Goal: Task Accomplishment & Management: Complete application form

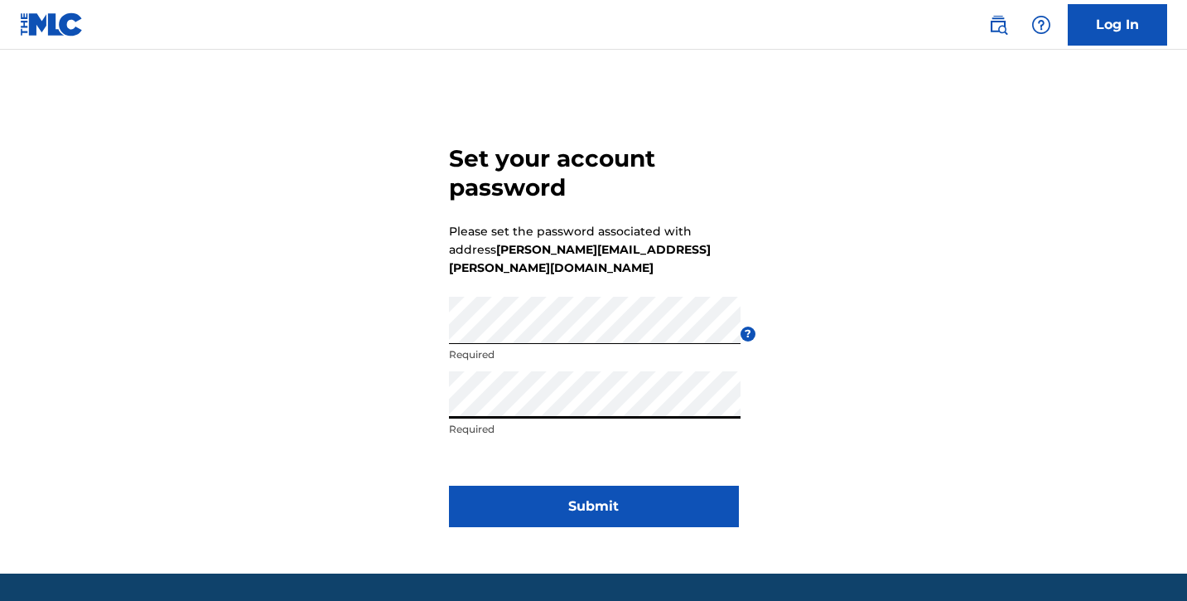
click at [722, 485] on button "Submit" at bounding box center [594, 505] width 290 height 41
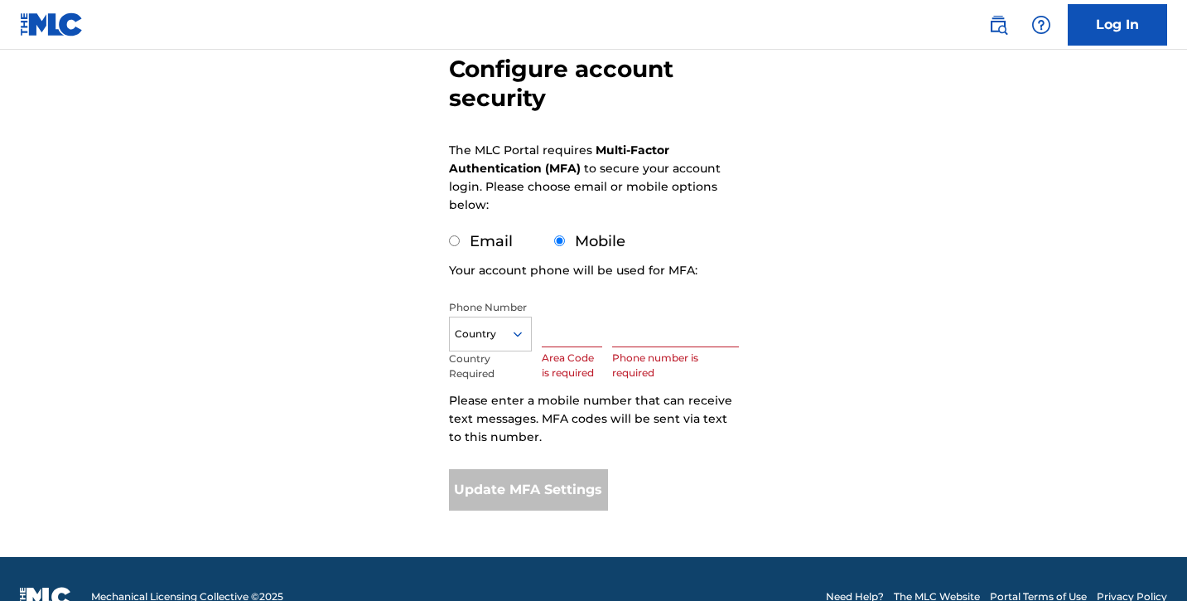
scroll to position [173, 0]
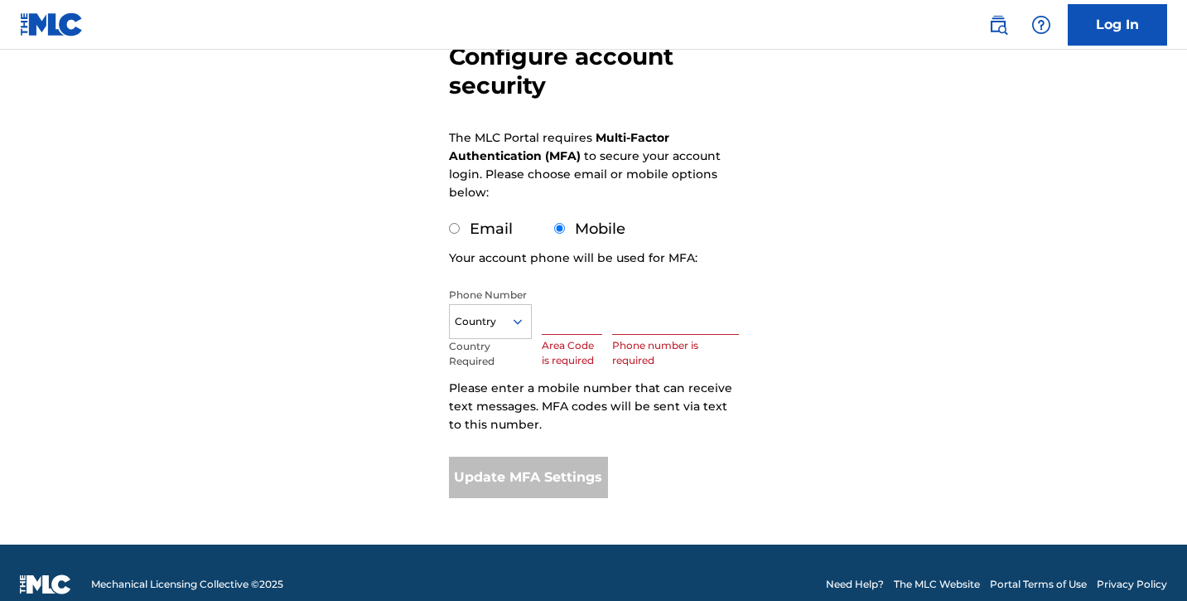
click at [554, 314] on input "text" at bounding box center [572, 310] width 61 height 47
type input "509"
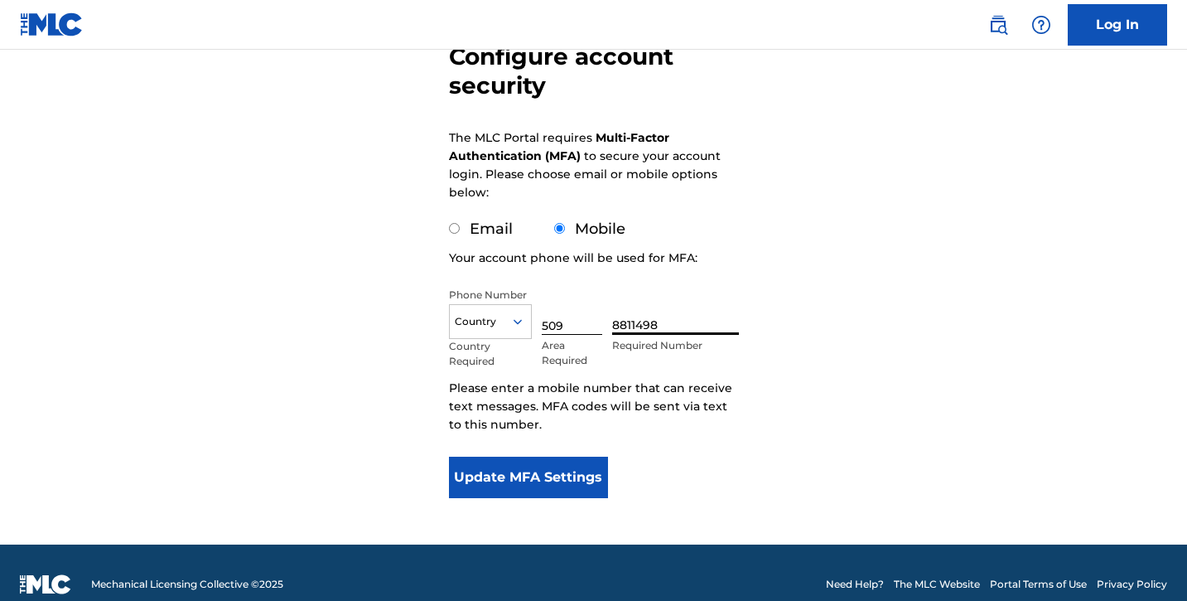
type input "8811498"
click at [645, 434] on form "Configure account security The MLC Portal requires Multi-Factor Authentication …" at bounding box center [594, 231] width 290 height 626
click at [566, 469] on button "Update MFA Settings" at bounding box center [529, 476] width 160 height 41
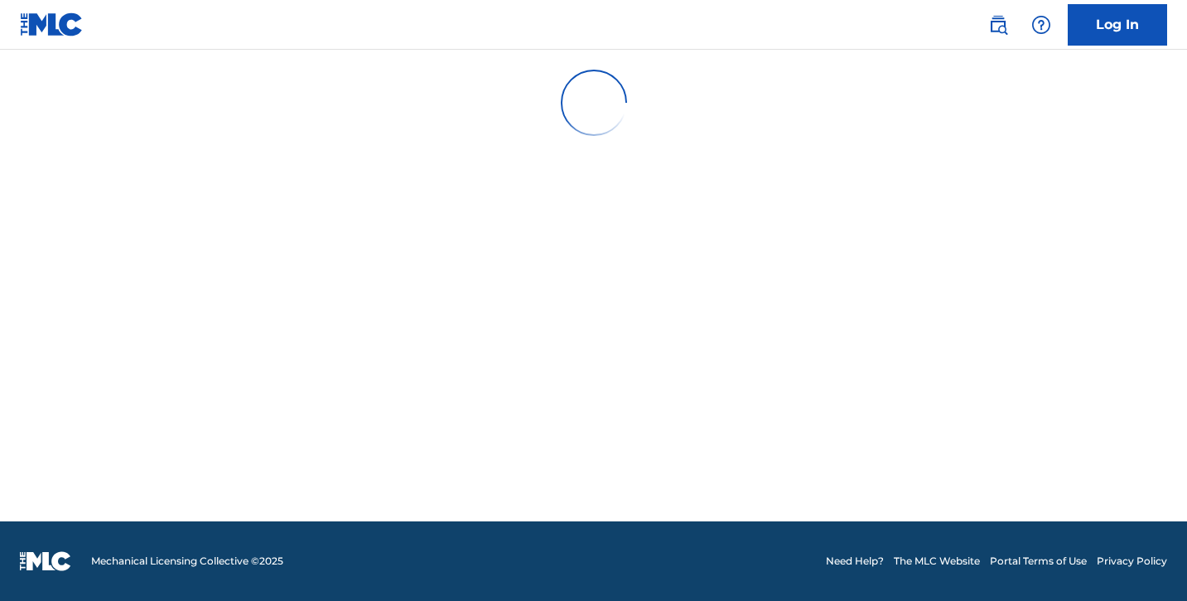
scroll to position [0, 0]
click at [1123, 22] on link "Log In" at bounding box center [1117, 24] width 99 height 41
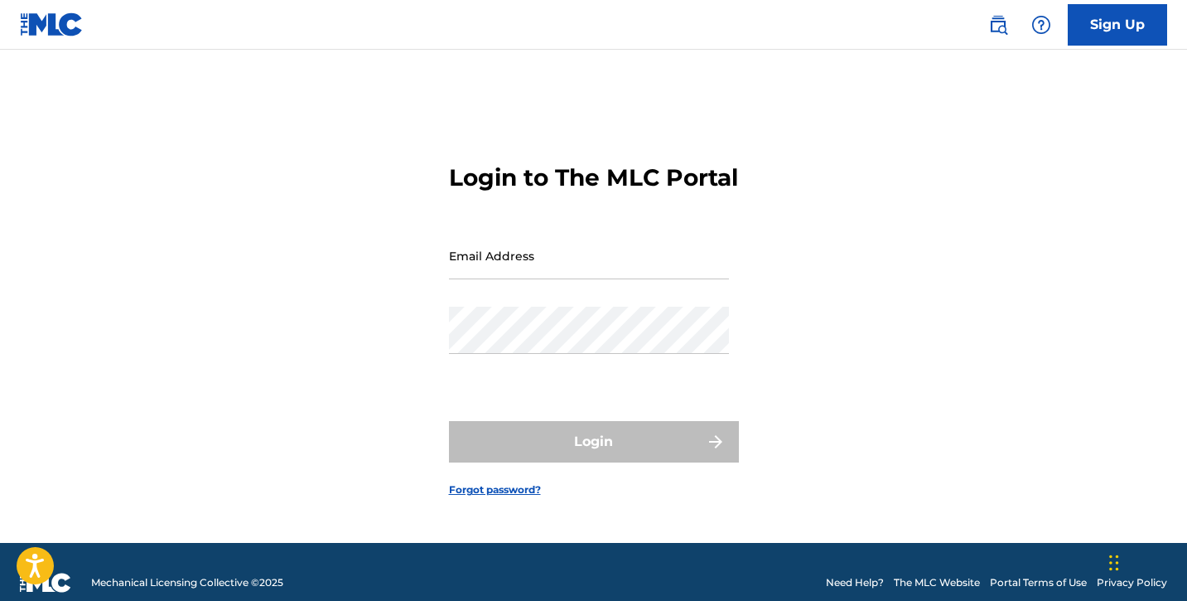
click at [524, 267] on input "Email Address" at bounding box center [589, 255] width 280 height 47
type input "[PERSON_NAME][EMAIL_ADDRESS][PERSON_NAME][DOMAIN_NAME]"
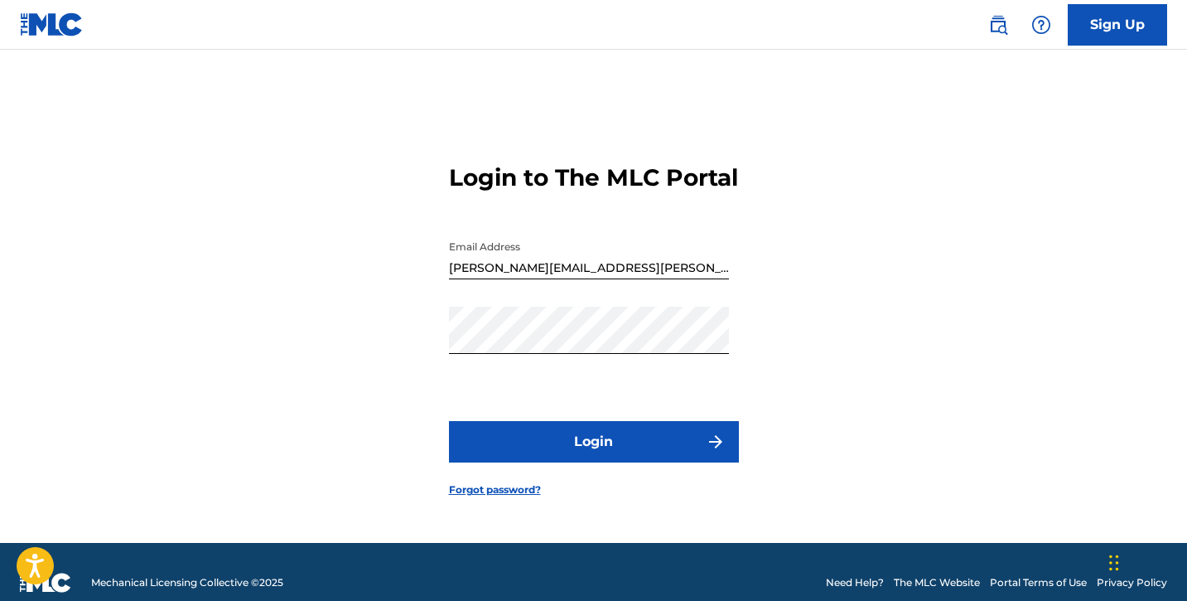
click at [617, 457] on button "Login" at bounding box center [594, 441] width 290 height 41
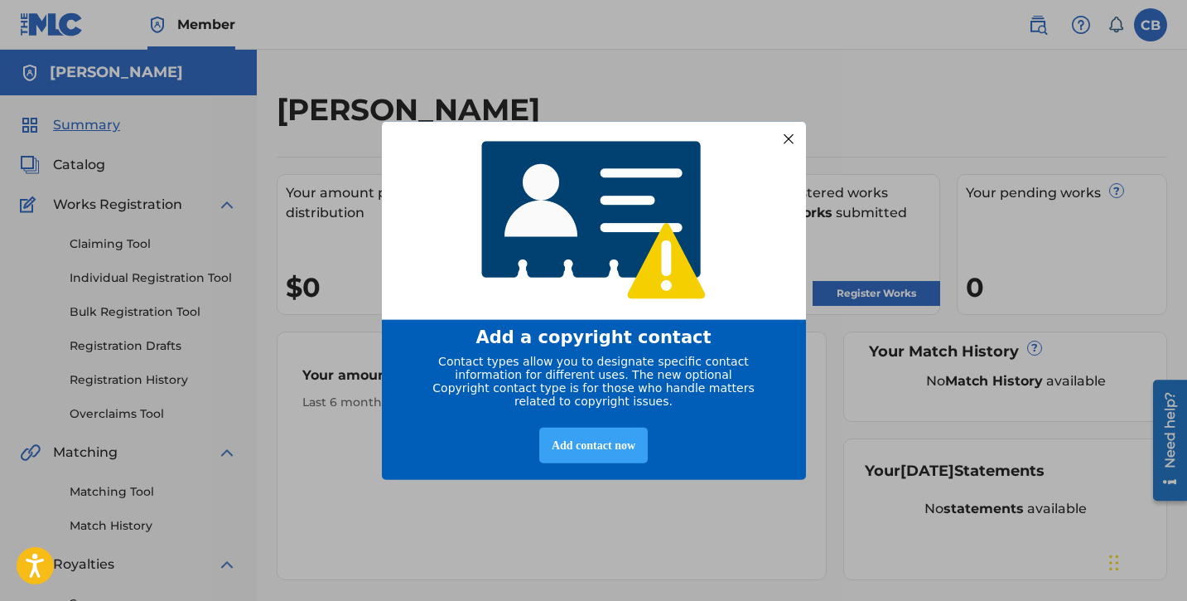
click at [596, 463] on div "Add contact now" at bounding box center [593, 445] width 109 height 36
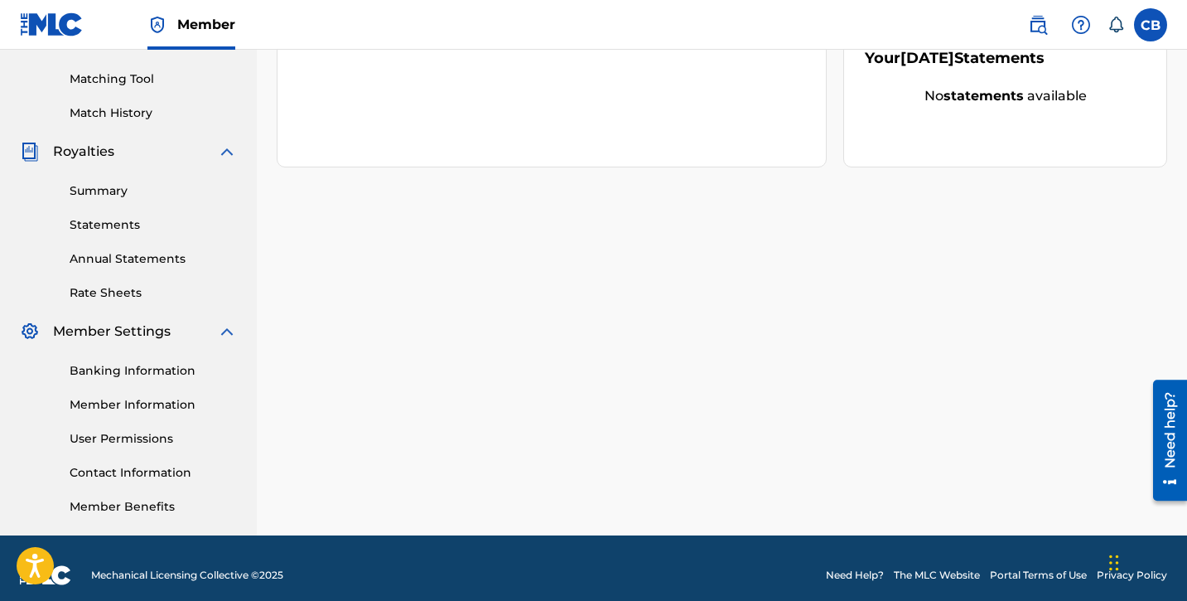
scroll to position [427, 0]
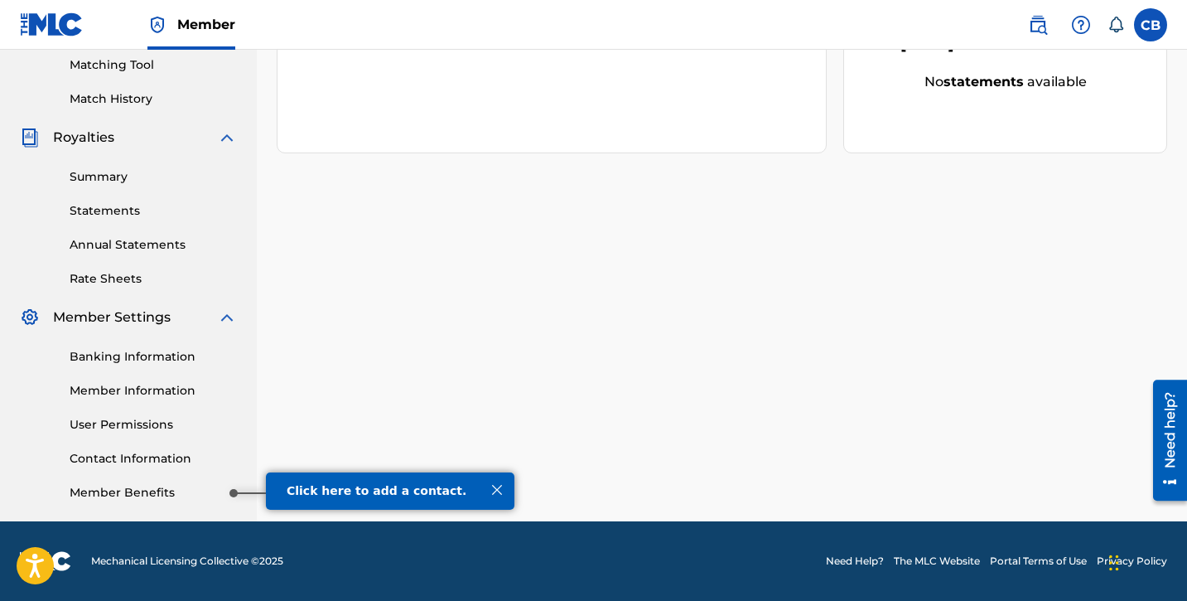
click at [186, 486] on link "Member Benefits" at bounding box center [153, 492] width 167 height 17
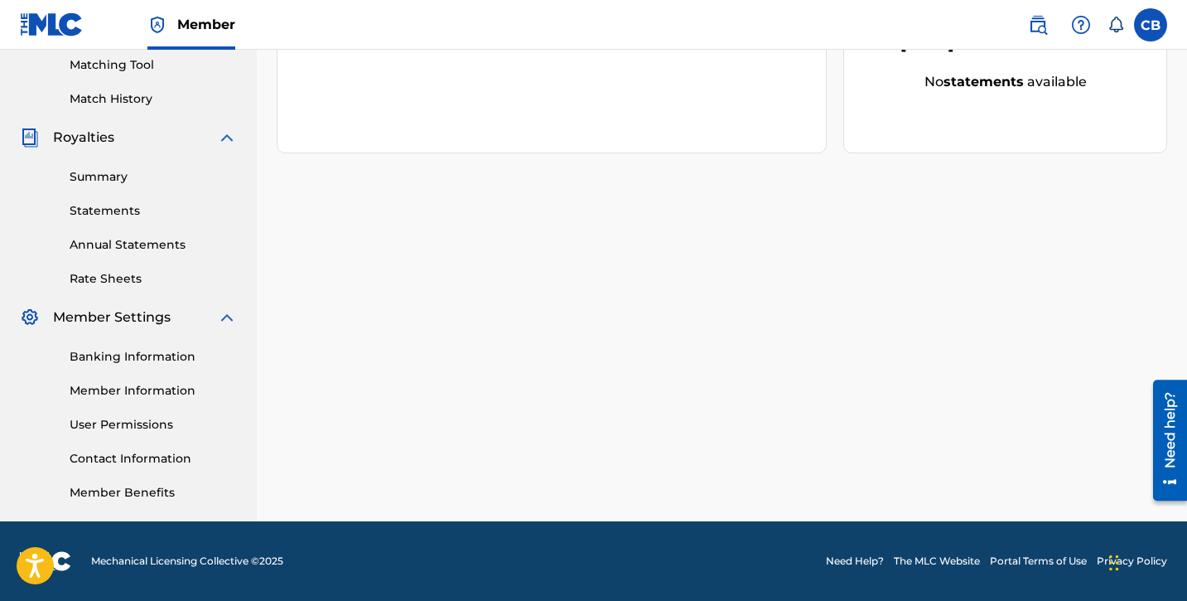
click at [147, 464] on link "Contact Information" at bounding box center [153, 458] width 167 height 17
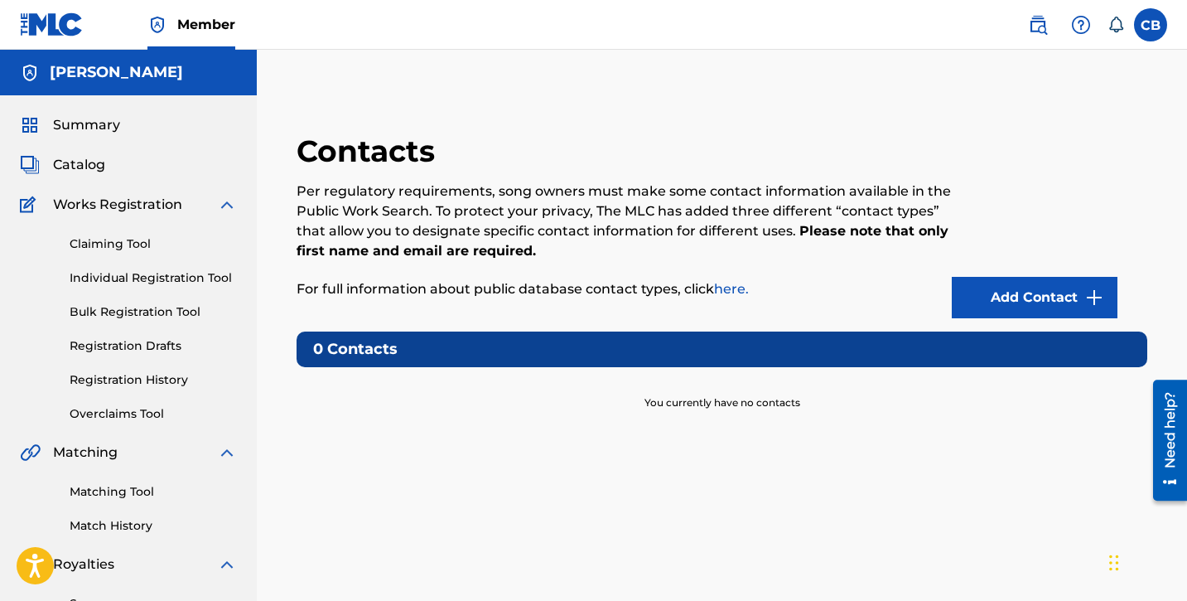
click at [174, 33] on link "Member" at bounding box center [191, 24] width 88 height 49
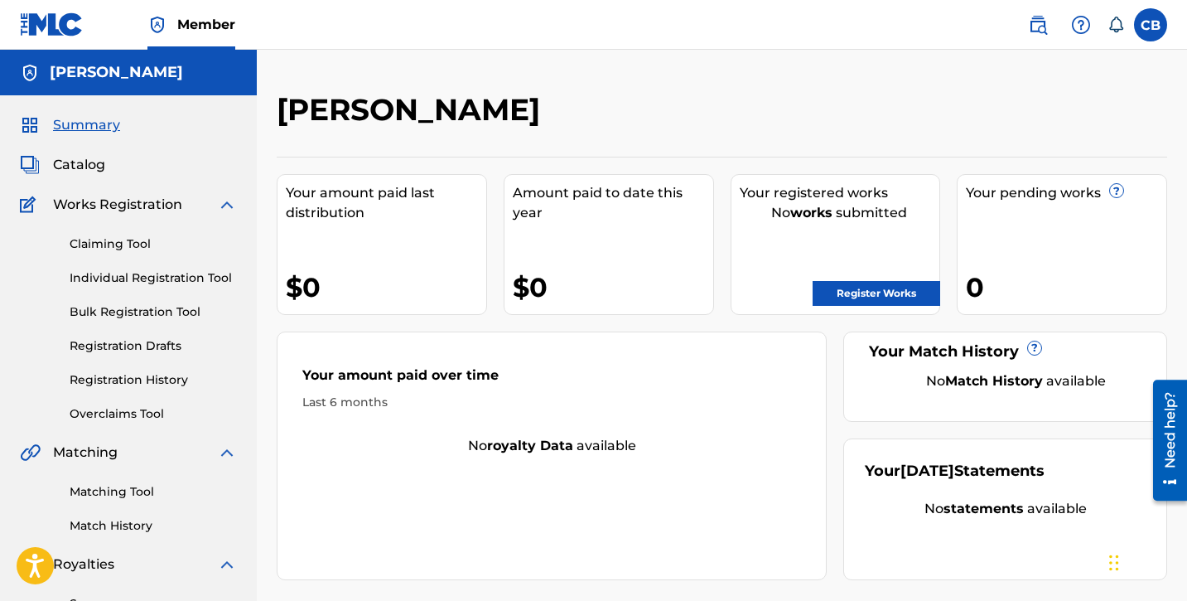
click at [174, 32] on link "Member" at bounding box center [191, 24] width 88 height 49
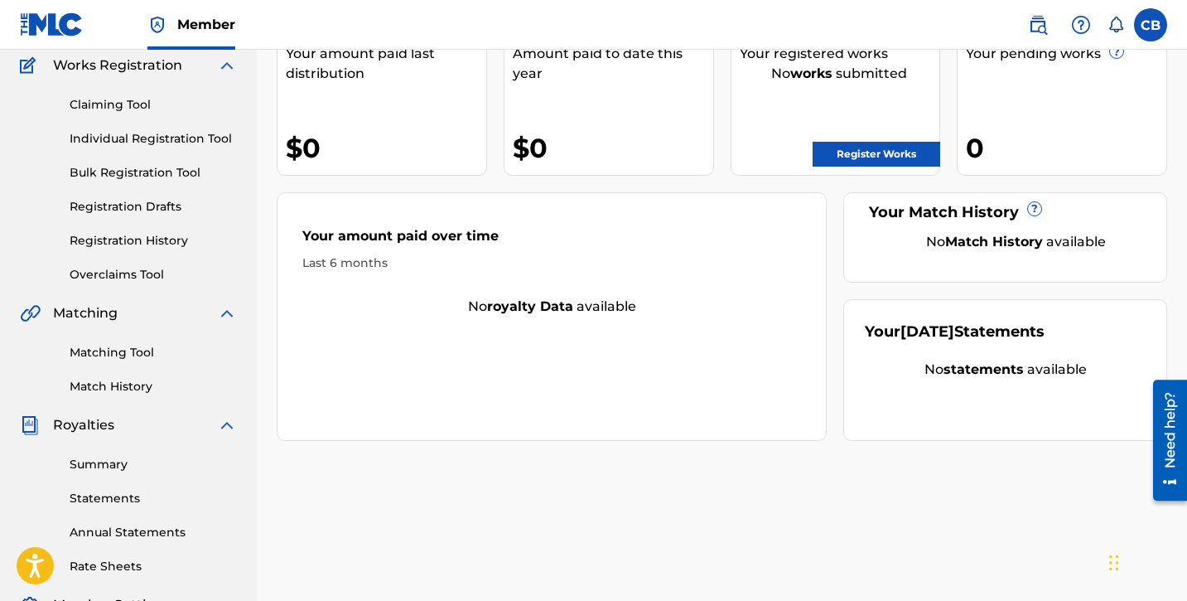
scroll to position [427, 0]
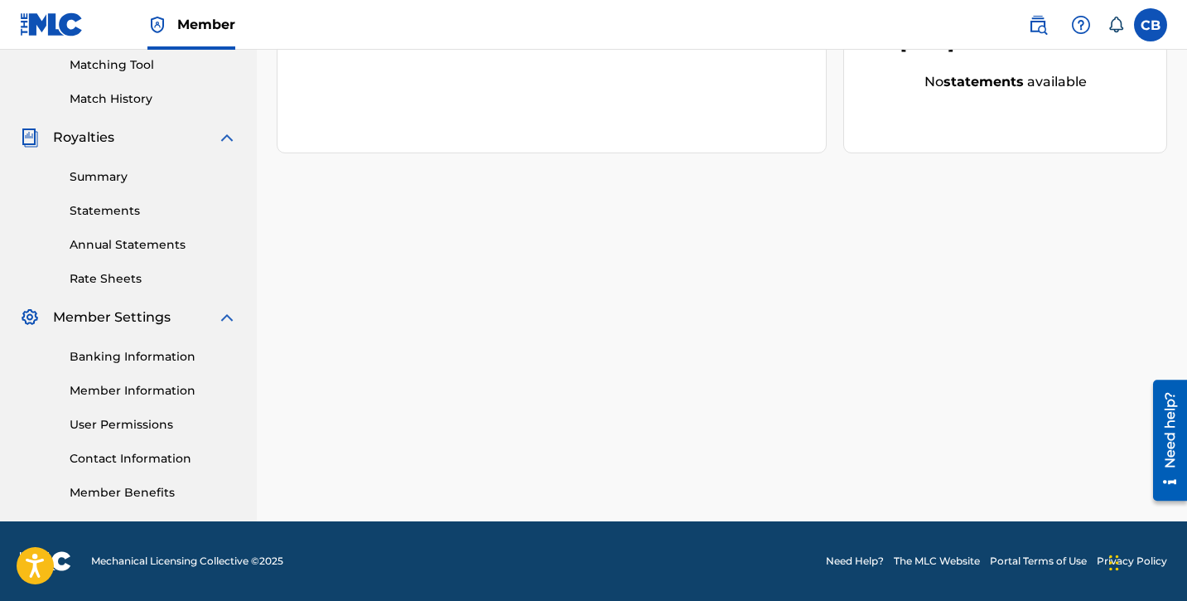
click at [171, 446] on div "Banking Information Member Information User Permissions Contact Information Mem…" at bounding box center [128, 414] width 217 height 174
click at [165, 456] on link "Contact Information" at bounding box center [153, 458] width 167 height 17
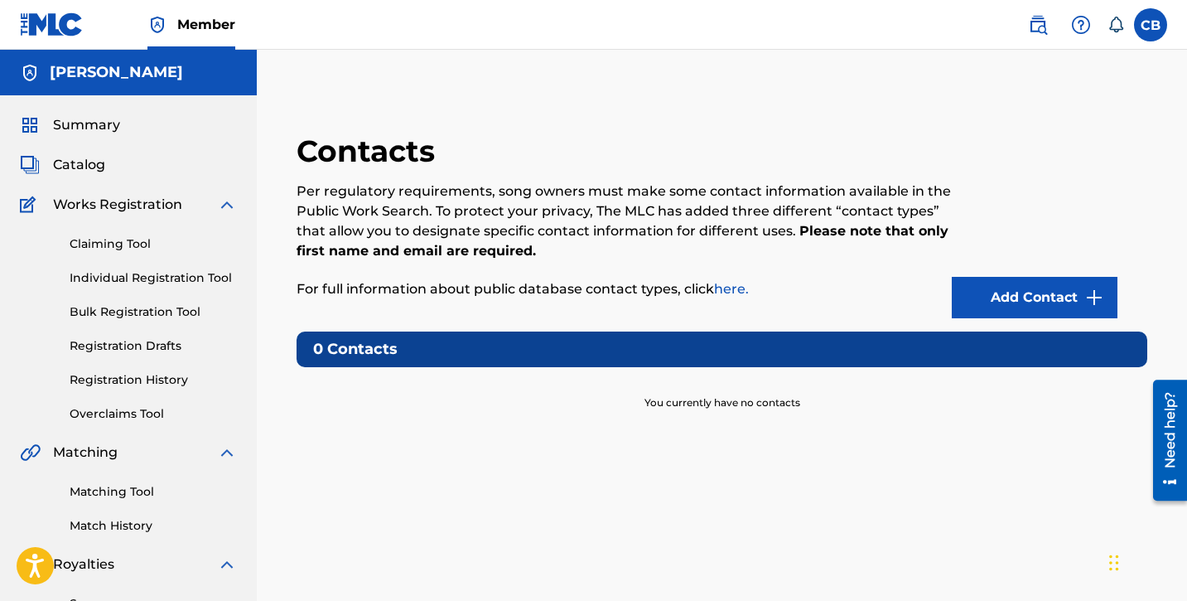
click at [1009, 283] on link "Add Contact" at bounding box center [1035, 297] width 166 height 41
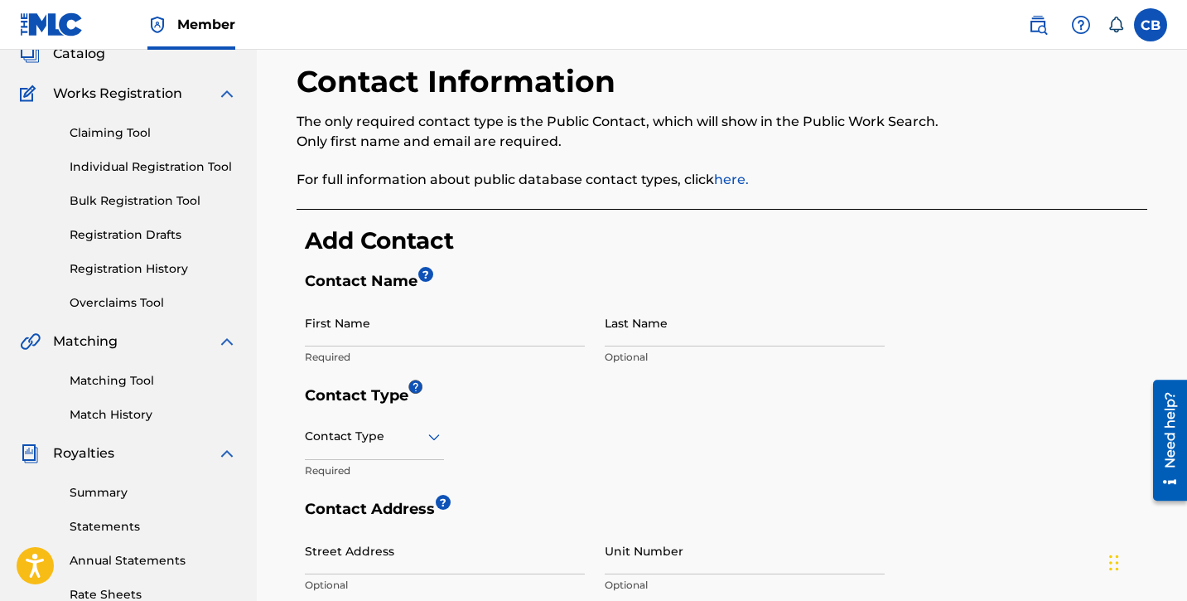
scroll to position [124, 0]
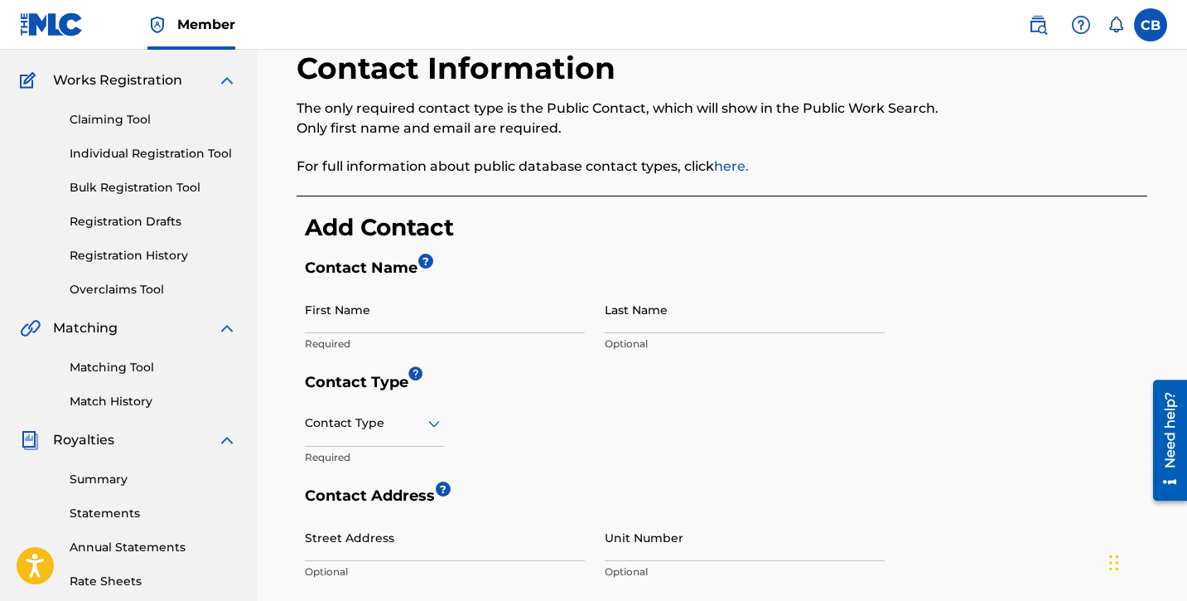
click at [514, 317] on input "First Name" at bounding box center [445, 309] width 280 height 47
type input "[PERSON_NAME]"
type input "M Bailey"
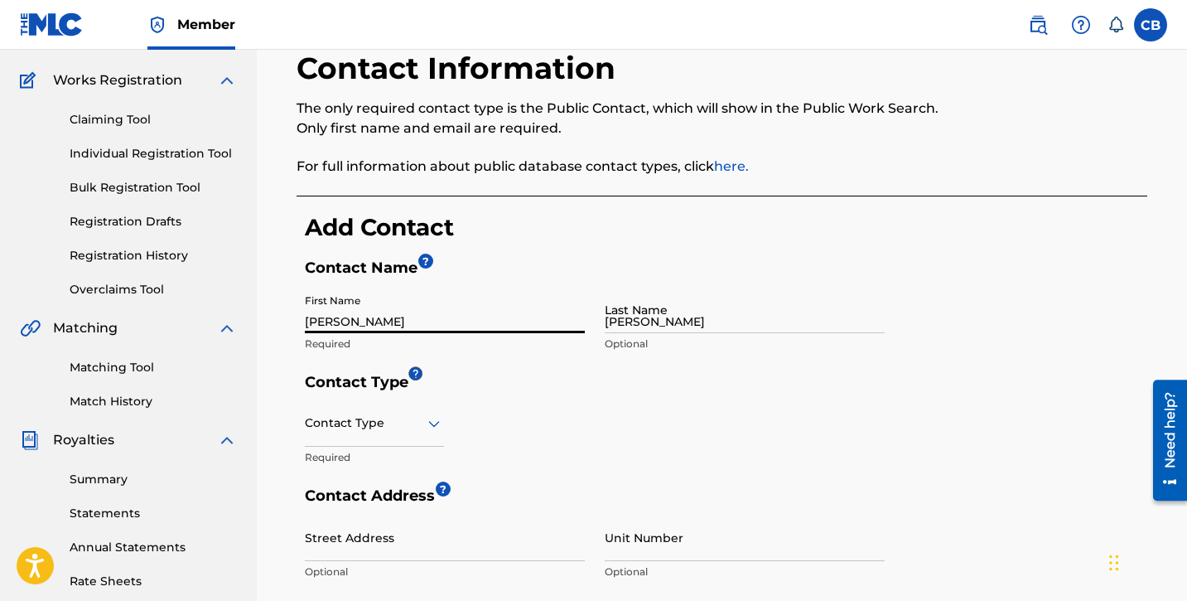
type input "7030 SOUTHEAST TAGGART STREET"
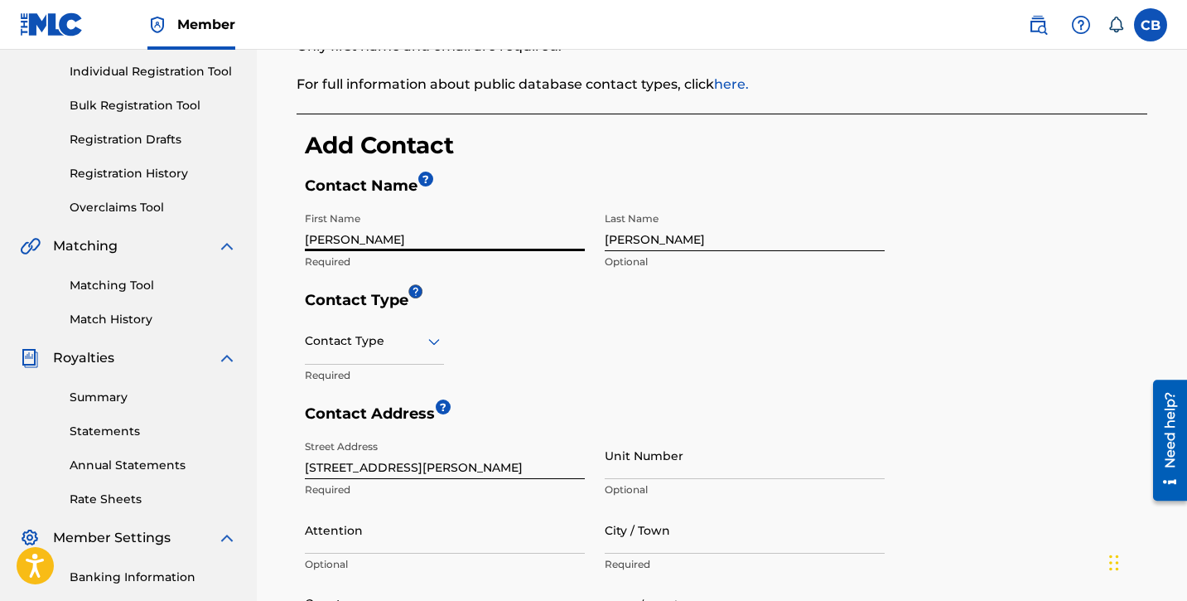
scroll to position [278, 0]
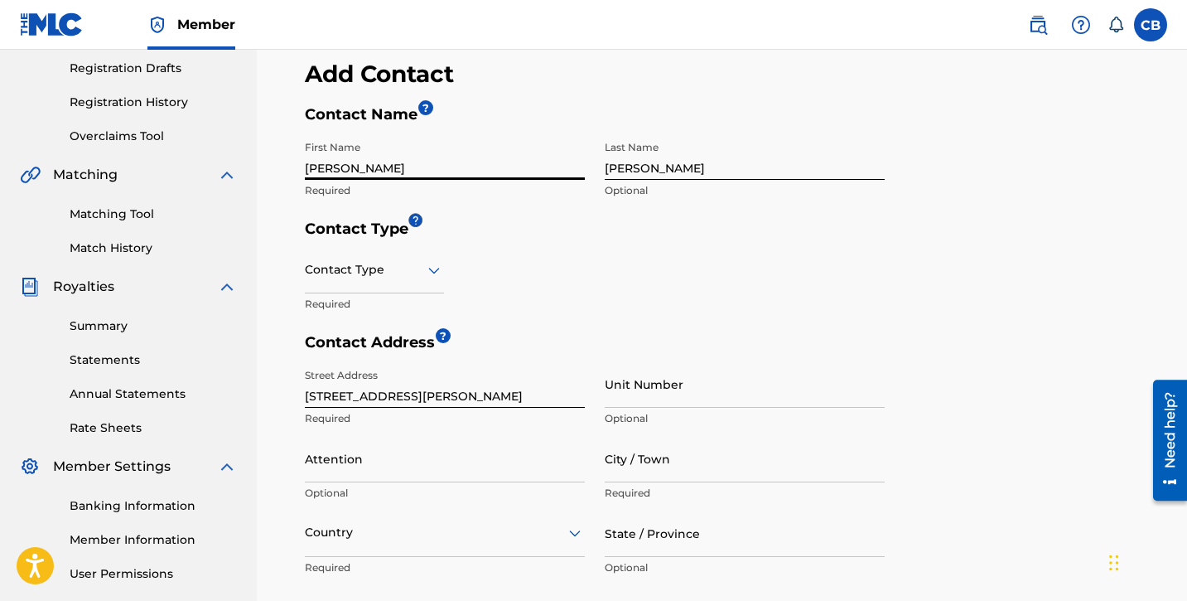
click at [439, 287] on div "Contact Type" at bounding box center [374, 269] width 139 height 47
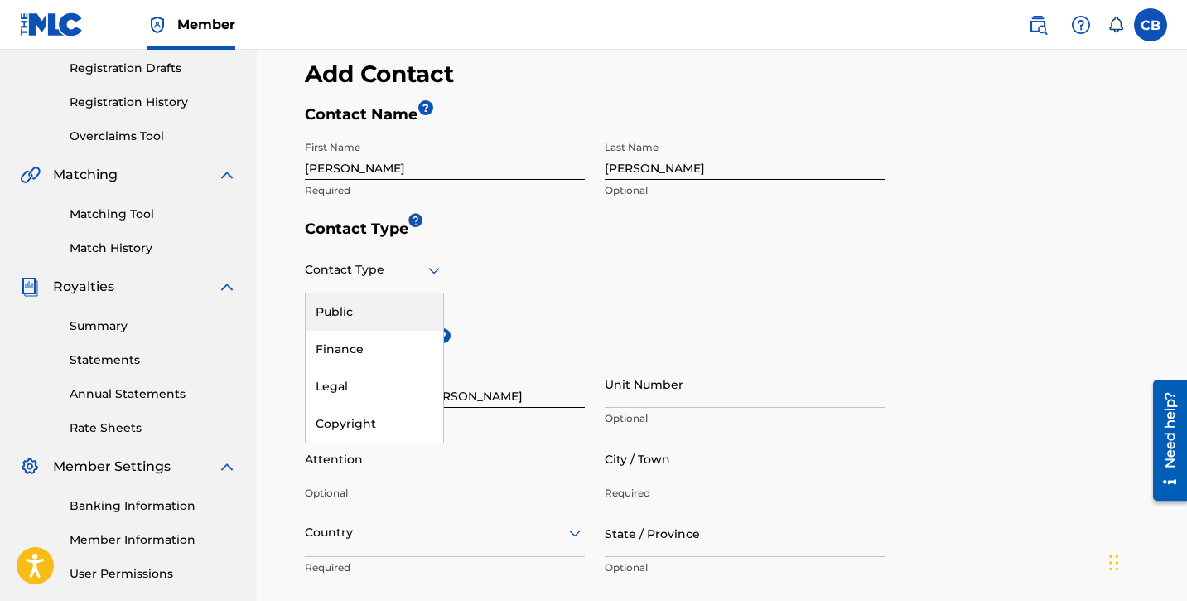
click at [422, 316] on div "Public" at bounding box center [375, 311] width 138 height 37
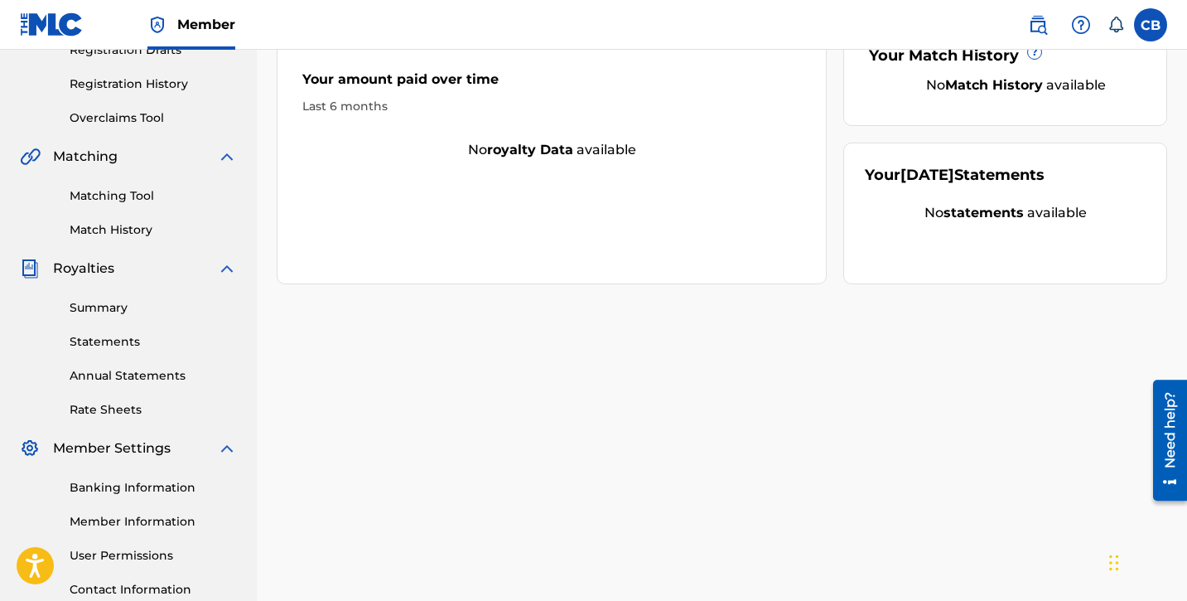
scroll to position [427, 0]
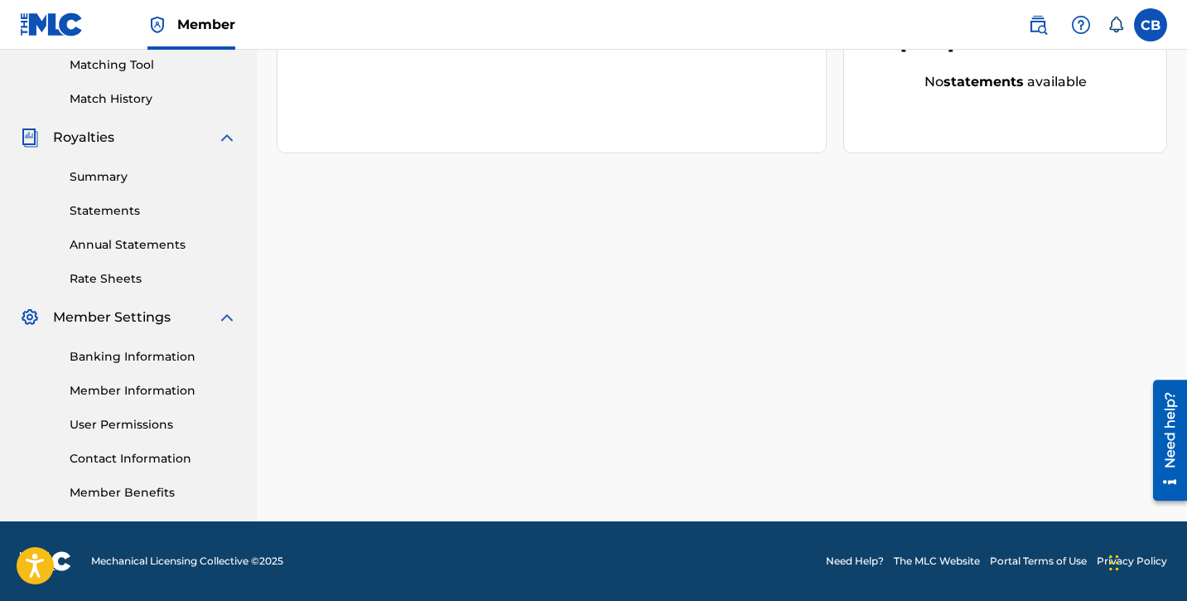
click at [124, 459] on link "Contact Information" at bounding box center [153, 458] width 167 height 17
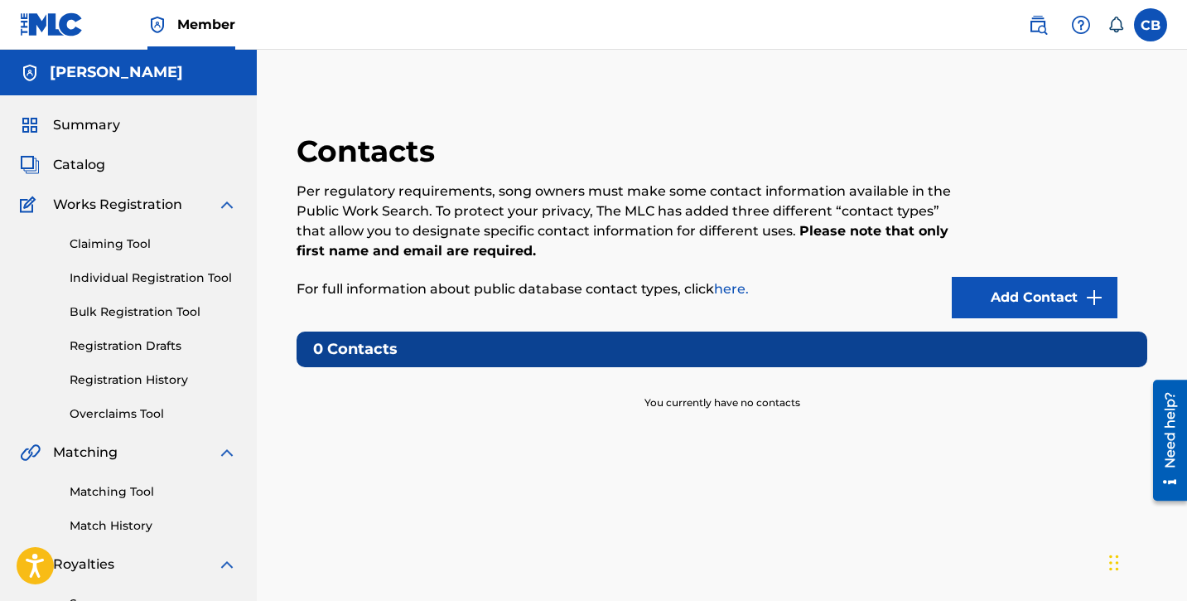
click at [1034, 287] on link "Add Contact" at bounding box center [1035, 297] width 166 height 41
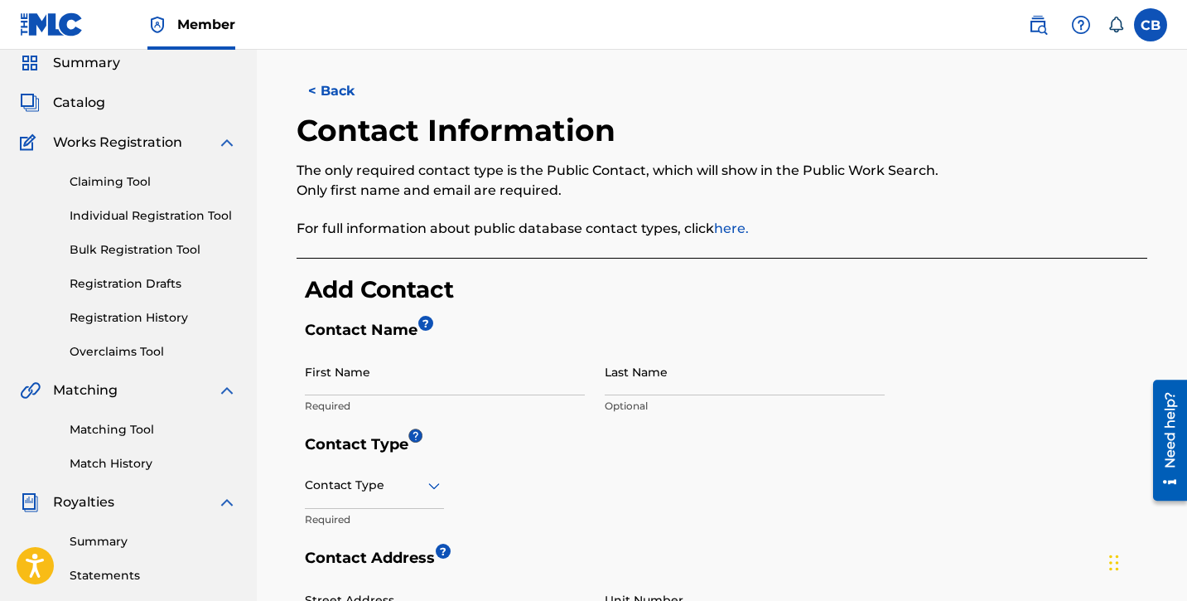
scroll to position [167, 0]
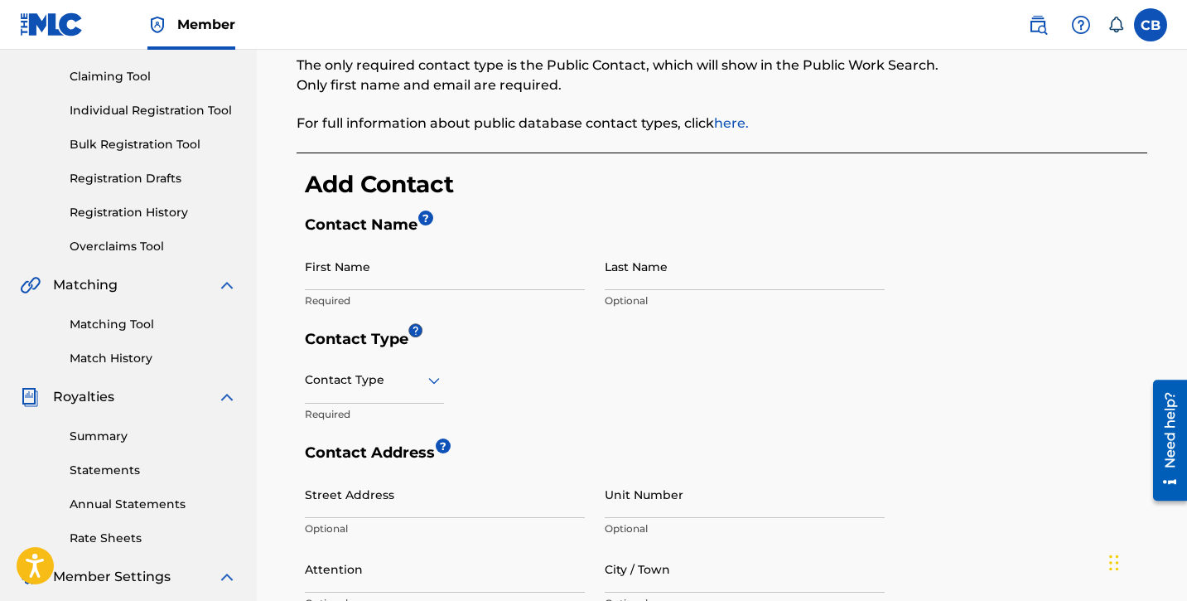
click at [398, 240] on h5 "Contact Name ?" at bounding box center [726, 228] width 843 height 27
click at [398, 264] on input "First Name" at bounding box center [445, 266] width 280 height 47
type input "[PERSON_NAME]"
type input "M Bailey"
type input "7030 SOUTHEAST TAGGART STREET"
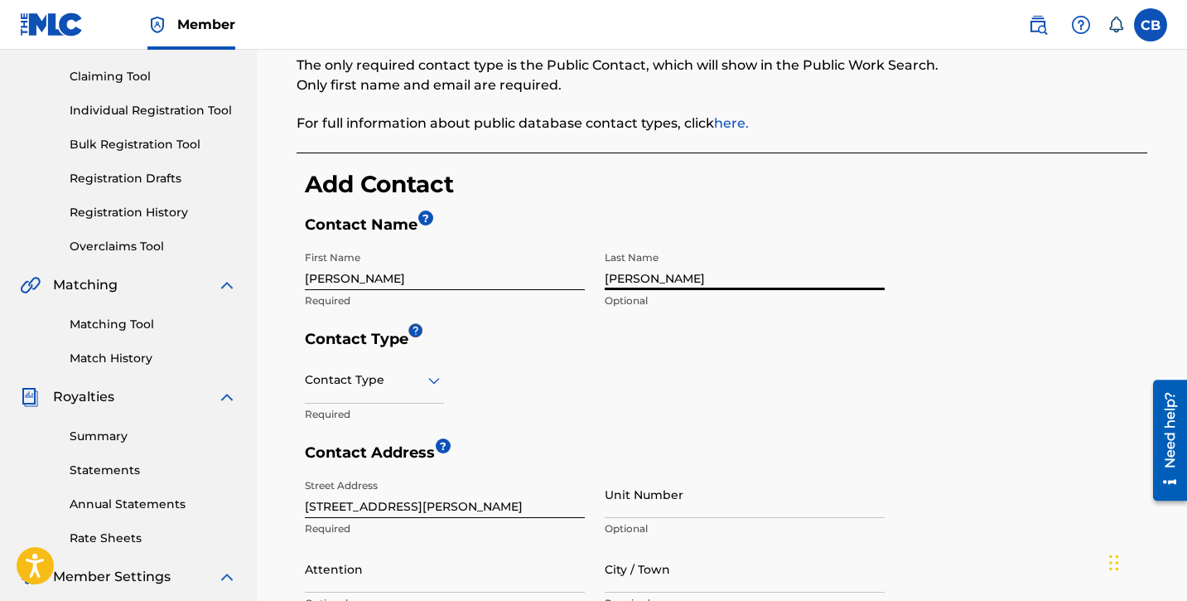
drag, startPoint x: 679, startPoint y: 276, endPoint x: 596, endPoint y: 277, distance: 82.9
click at [596, 277] on div "First Name Chantel Required Last Name M Bailey Optional" at bounding box center [595, 286] width 580 height 87
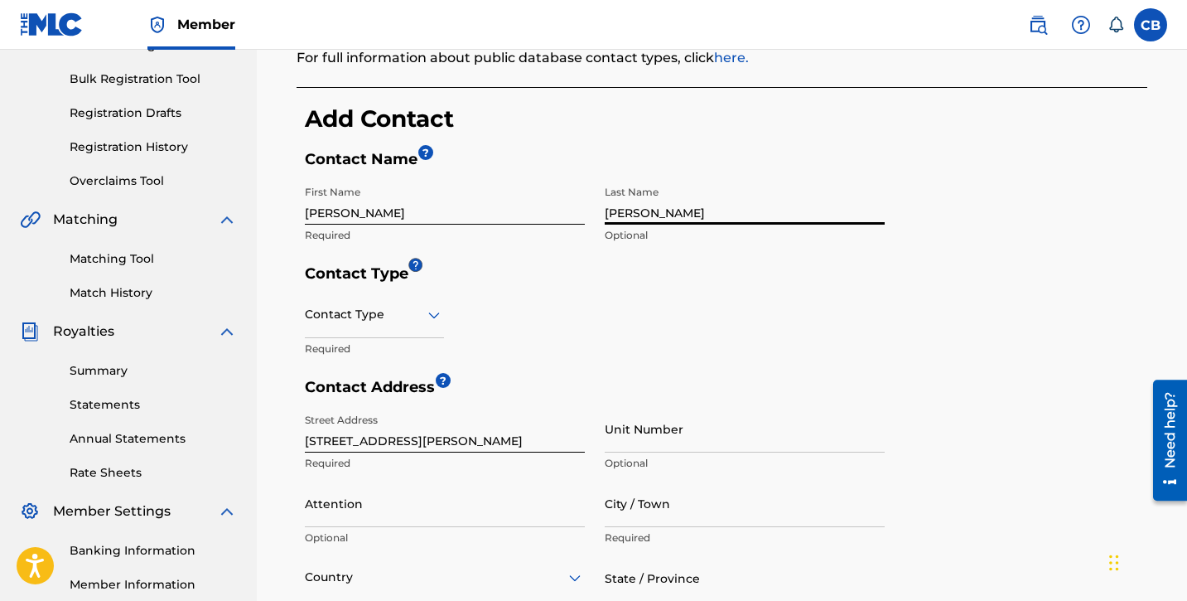
scroll to position [352, 0]
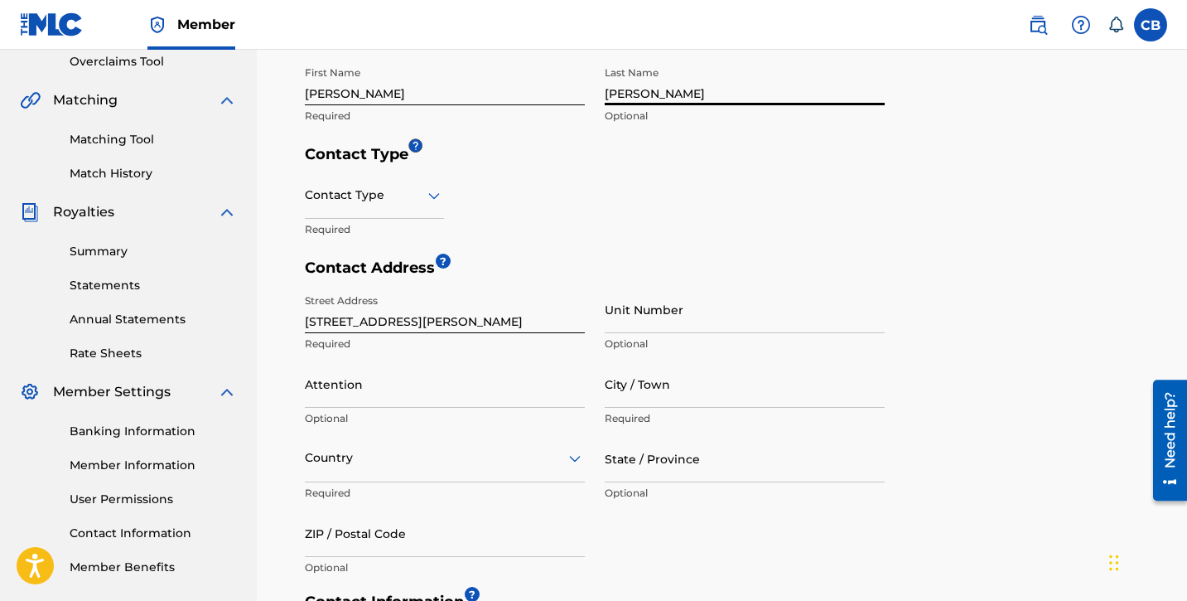
type input "Bailey Blount"
click at [413, 189] on div at bounding box center [374, 195] width 139 height 21
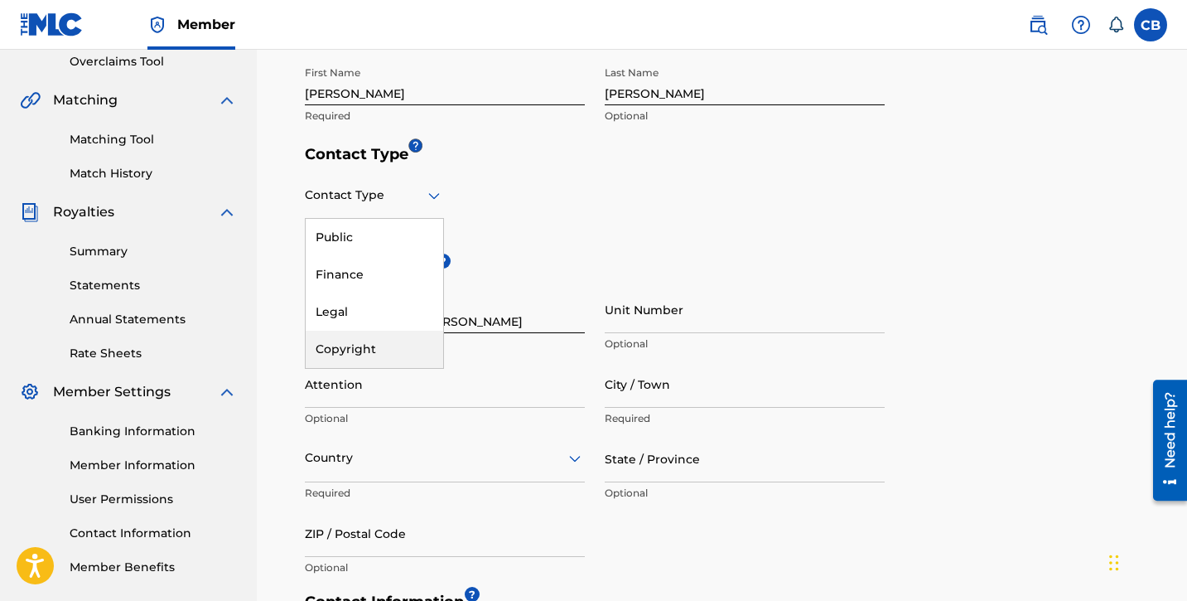
click at [356, 358] on div "Copyright" at bounding box center [375, 349] width 138 height 37
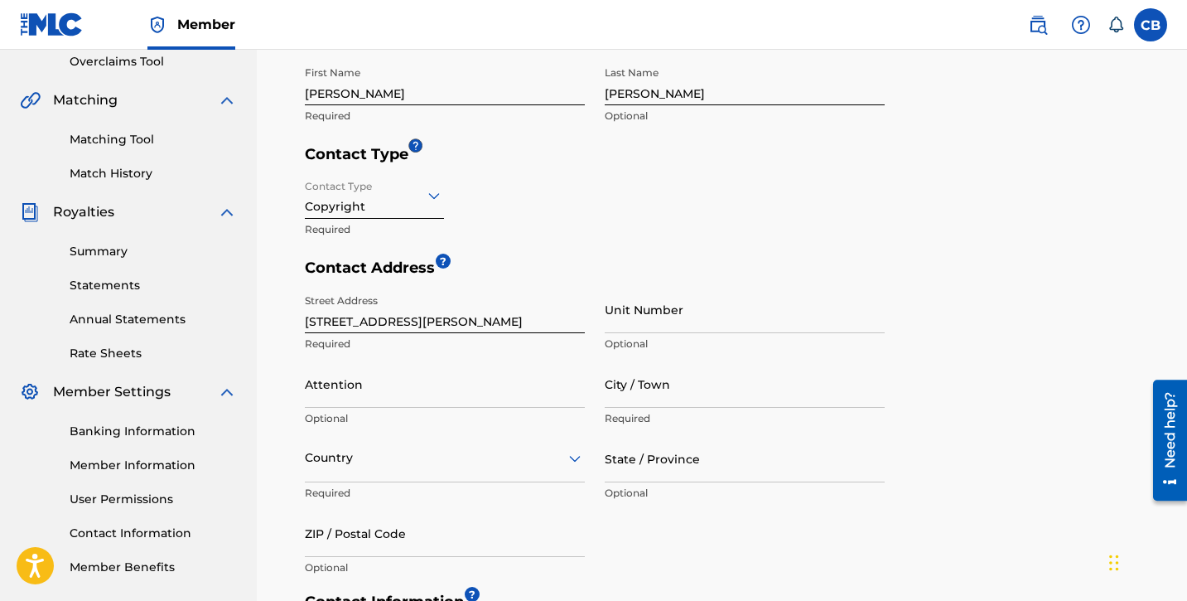
click at [395, 202] on div at bounding box center [374, 195] width 139 height 21
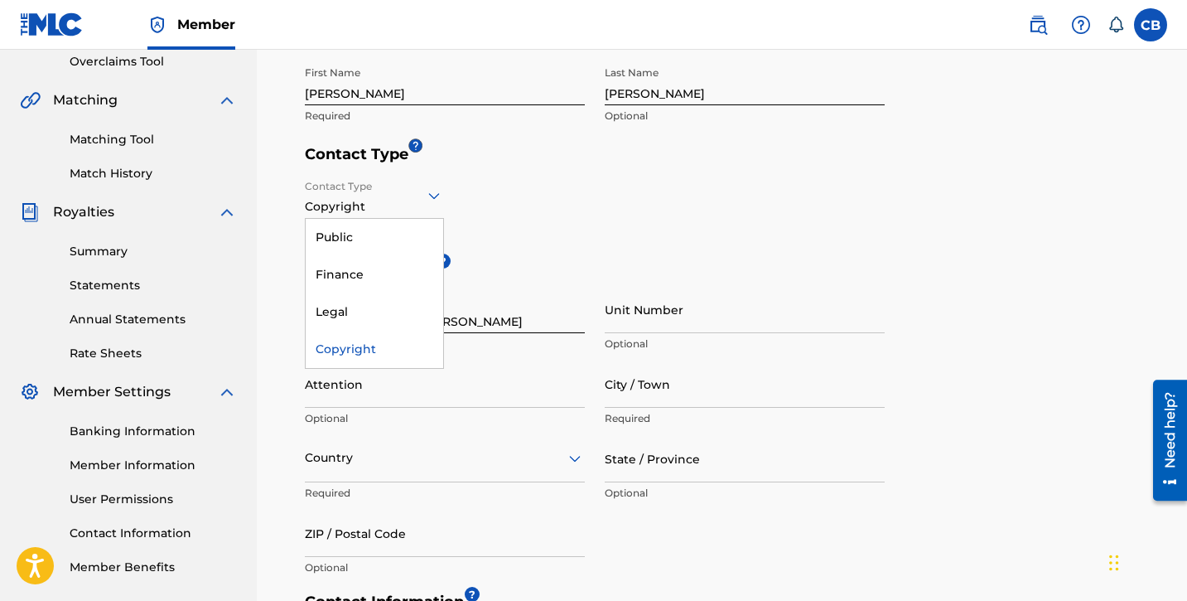
click at [395, 202] on div at bounding box center [374, 195] width 139 height 21
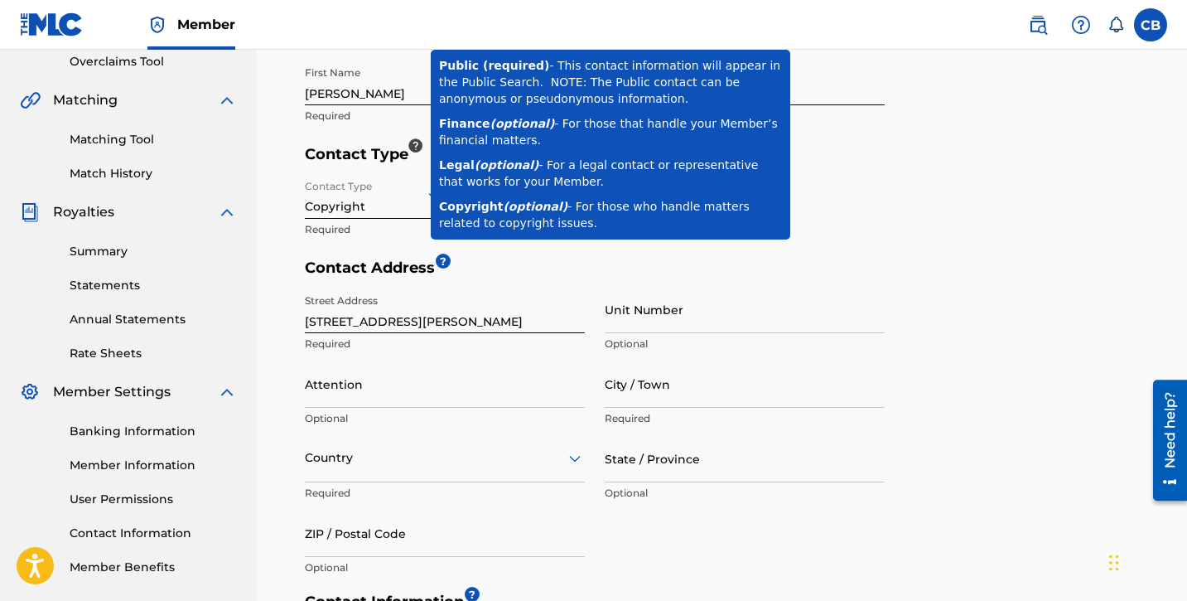
click at [411, 141] on div at bounding box center [415, 145] width 14 height 14
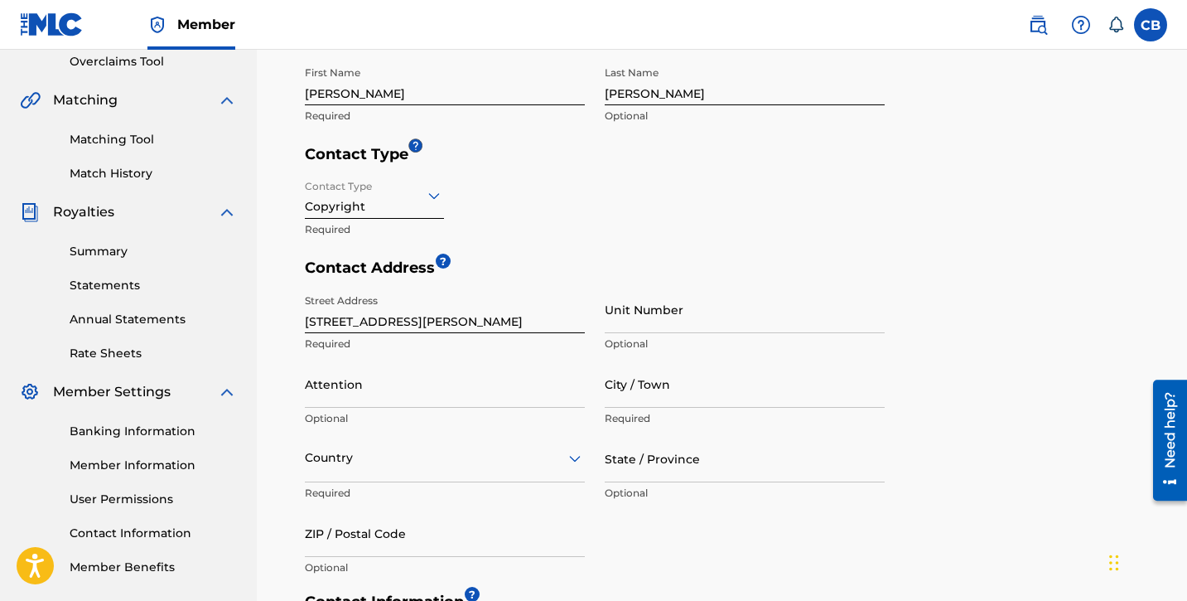
click at [386, 197] on div at bounding box center [374, 195] width 139 height 21
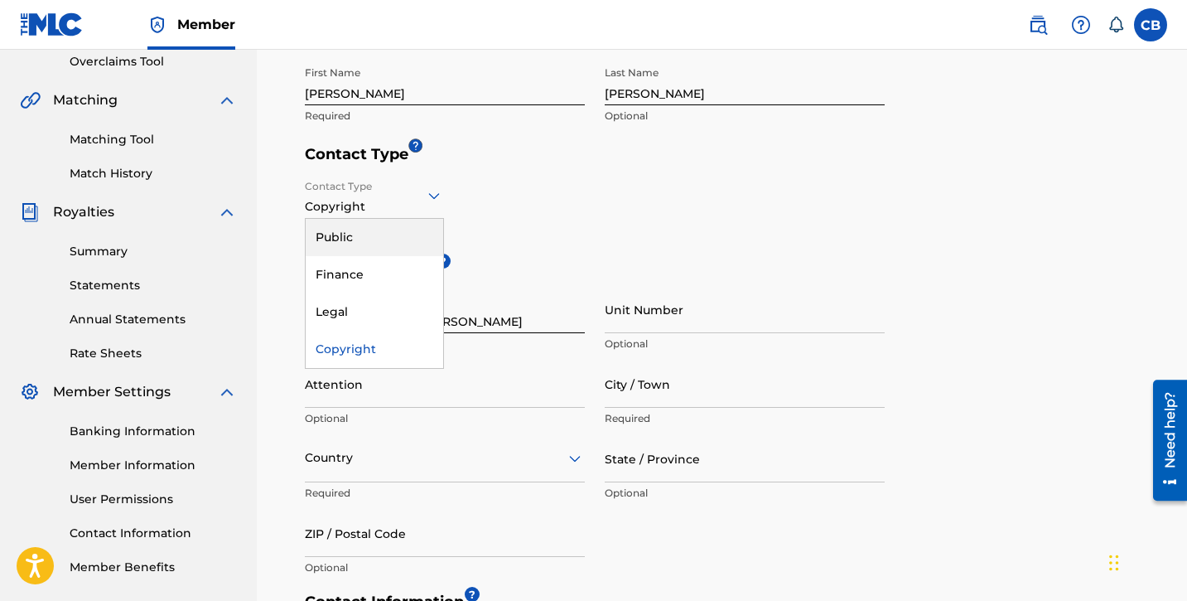
click at [381, 241] on div "Public" at bounding box center [375, 237] width 138 height 37
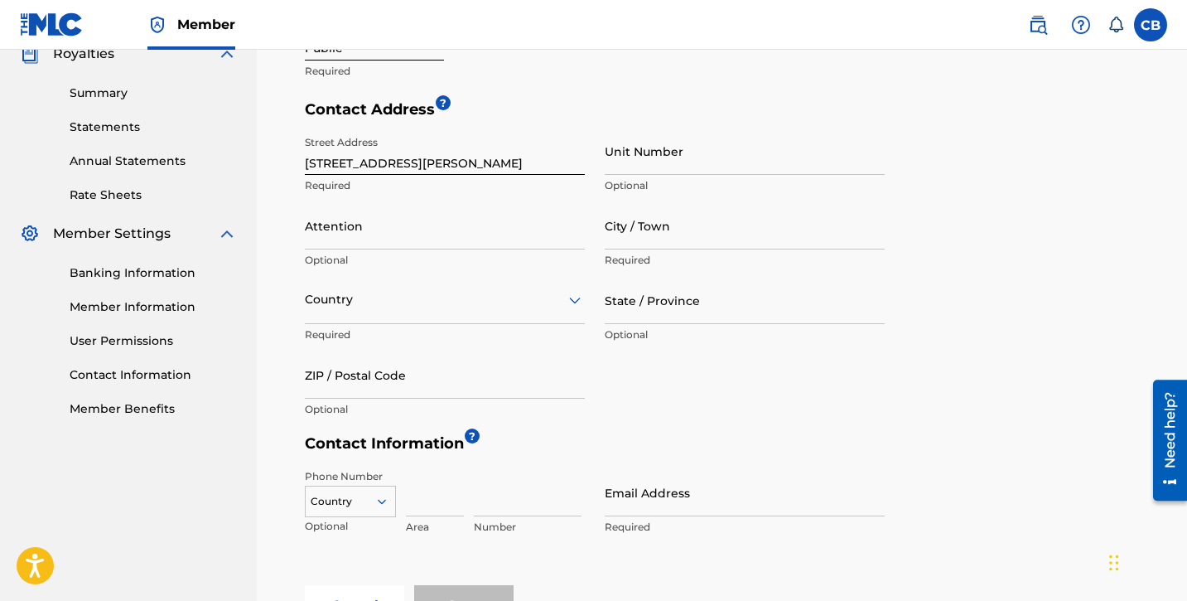
scroll to position [515, 0]
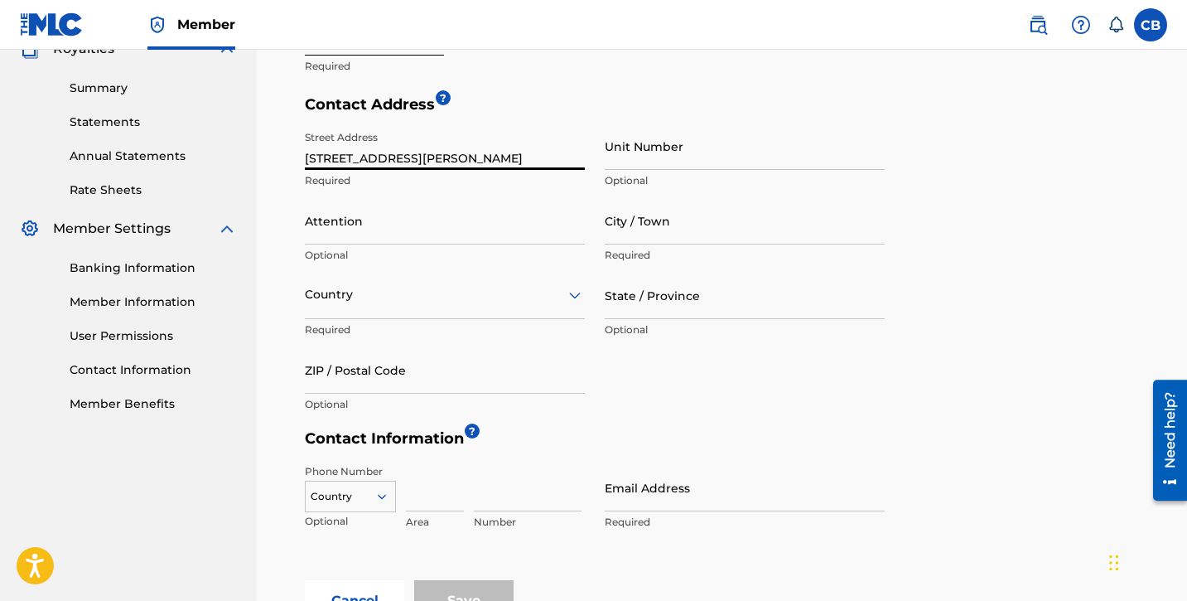
click at [477, 163] on input "7030 SOUTHEAST TAGGART STREET" at bounding box center [445, 146] width 280 height 47
click at [538, 162] on input "7030 SOUTHEAST TAGGART STREET" at bounding box center [445, 146] width 280 height 47
click at [369, 202] on input "Attention" at bounding box center [445, 220] width 280 height 47
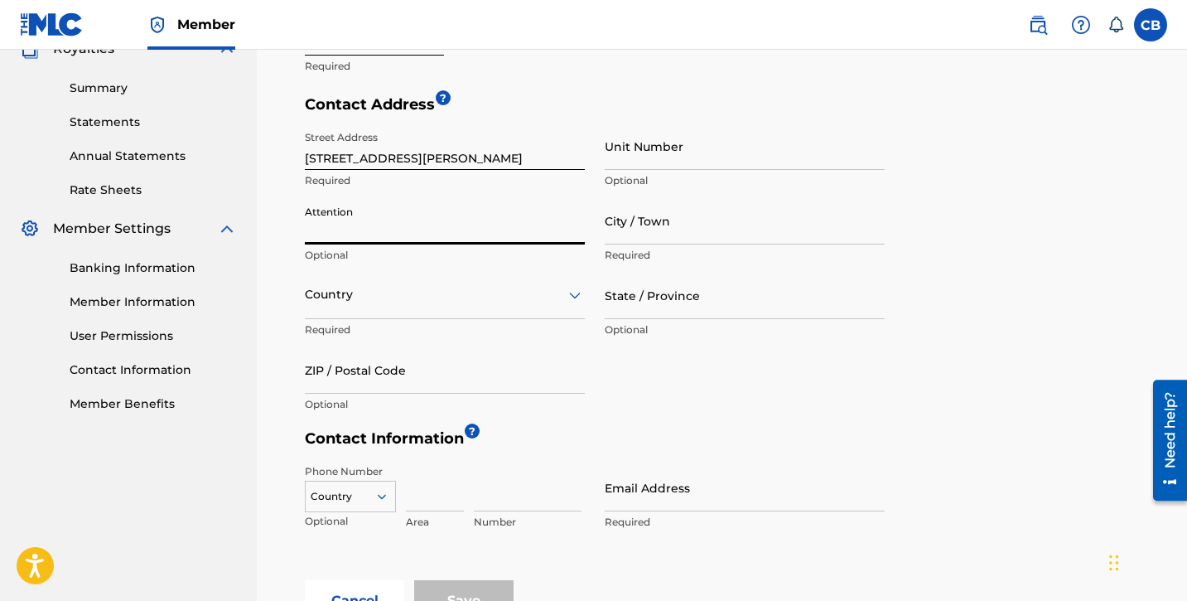
click at [665, 243] on input "City / Town" at bounding box center [745, 220] width 280 height 47
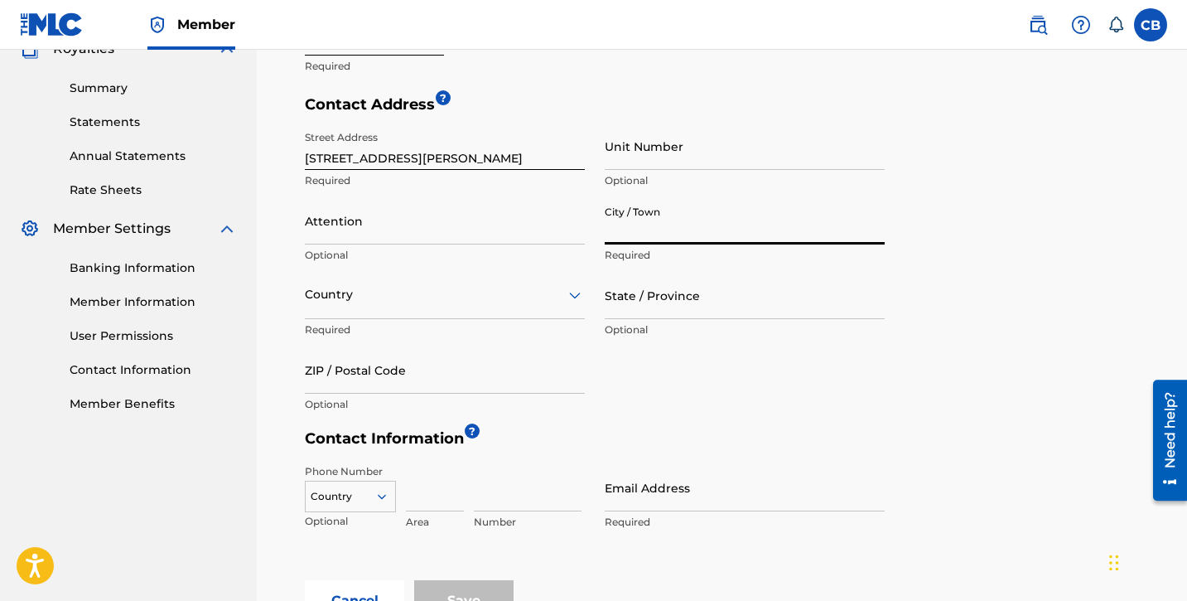
type input "Portland"
type input "[PERSON_NAME]"
type input "United States"
type input "OR"
type input "97206"
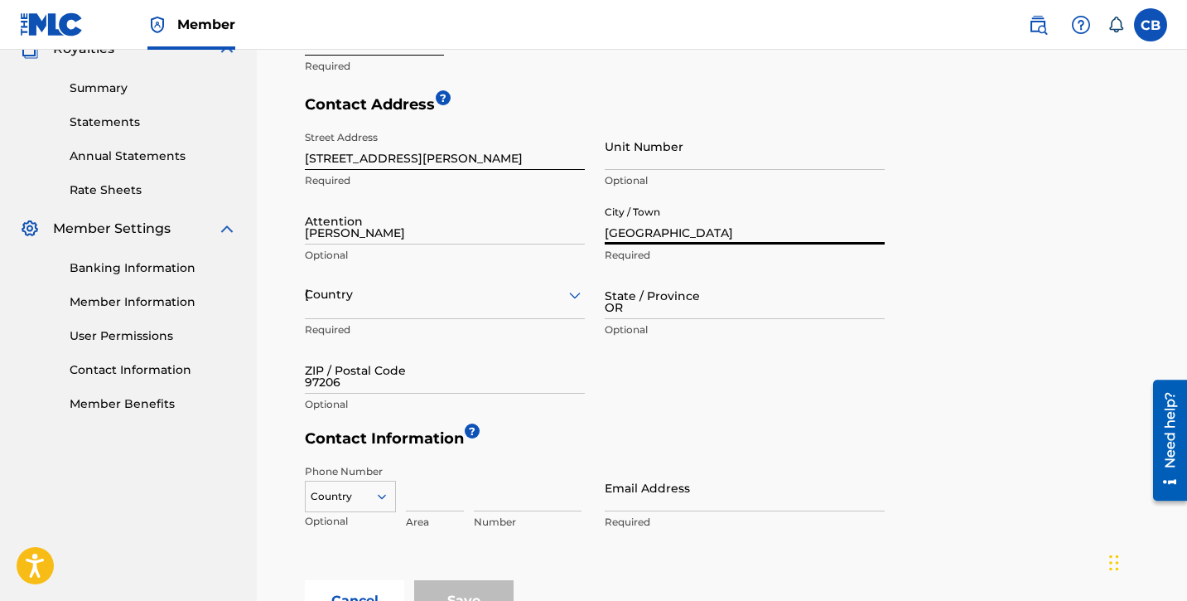
type input "1"
type input "509"
type input "8811498"
type input "[PERSON_NAME][EMAIL_ADDRESS][PERSON_NAME][DOMAIN_NAME]"
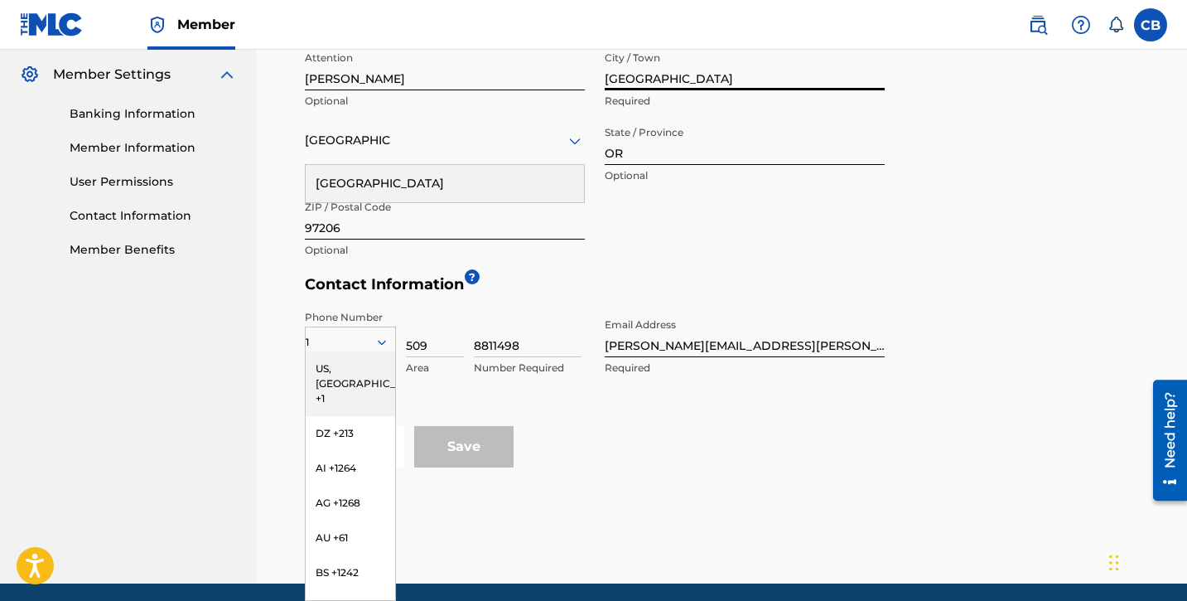
click at [628, 238] on div "Street Address 7030 SOUTHEAST TAGGART STREET Required Unit Number Optional Atte…" at bounding box center [595, 118] width 580 height 298
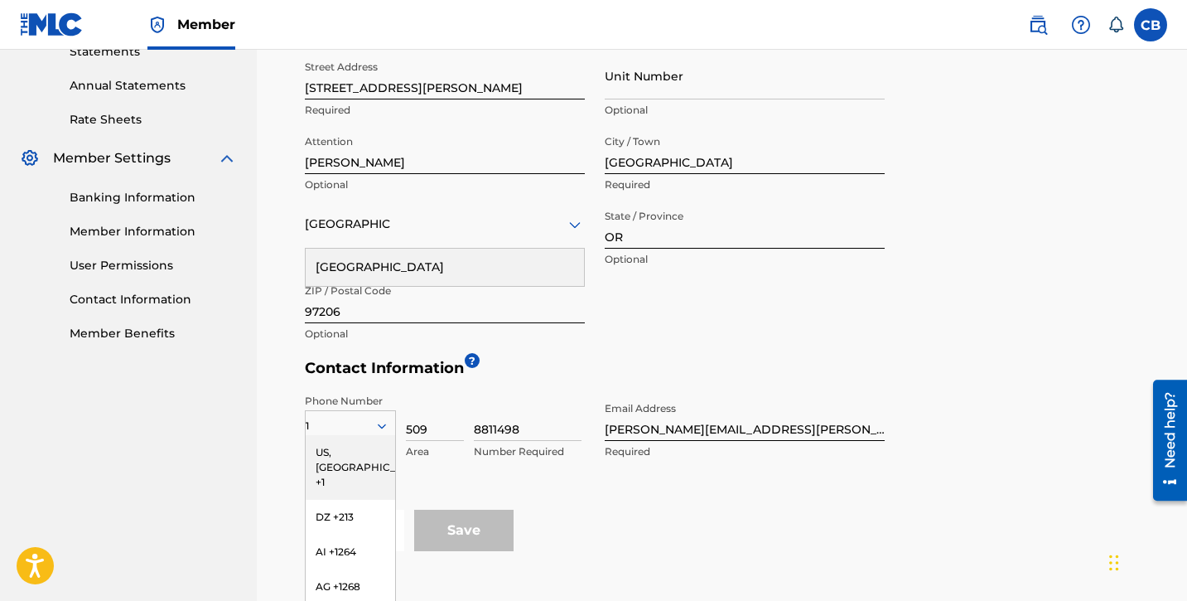
scroll to position [582, 0]
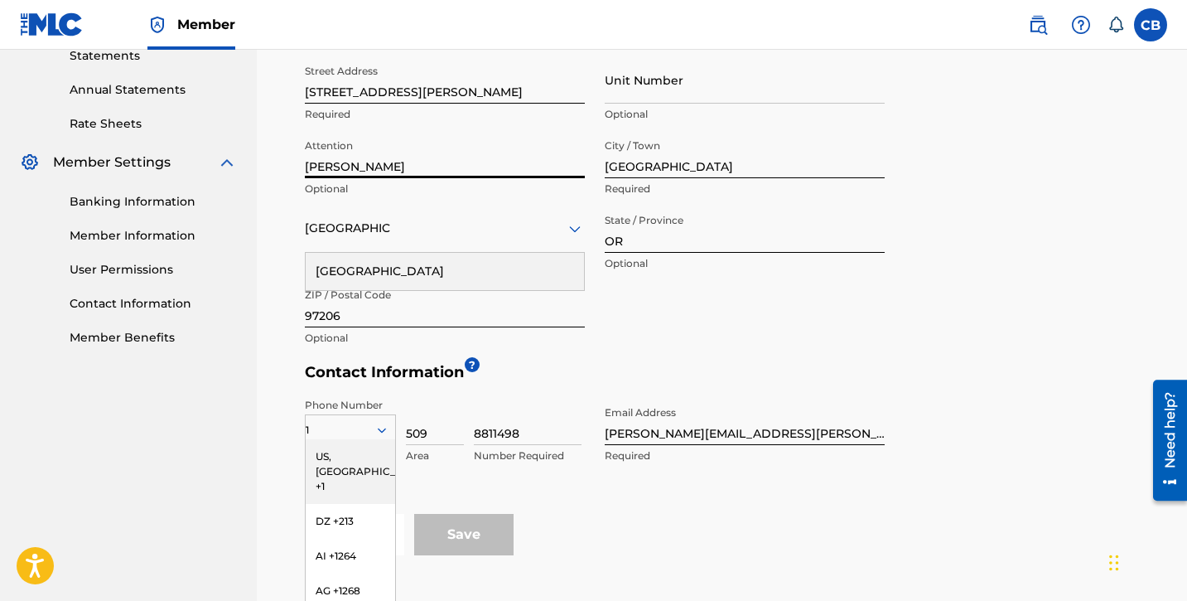
click at [510, 162] on input "[PERSON_NAME]" at bounding box center [445, 154] width 280 height 47
click at [771, 367] on h5 "Contact Information ?" at bounding box center [726, 376] width 843 height 27
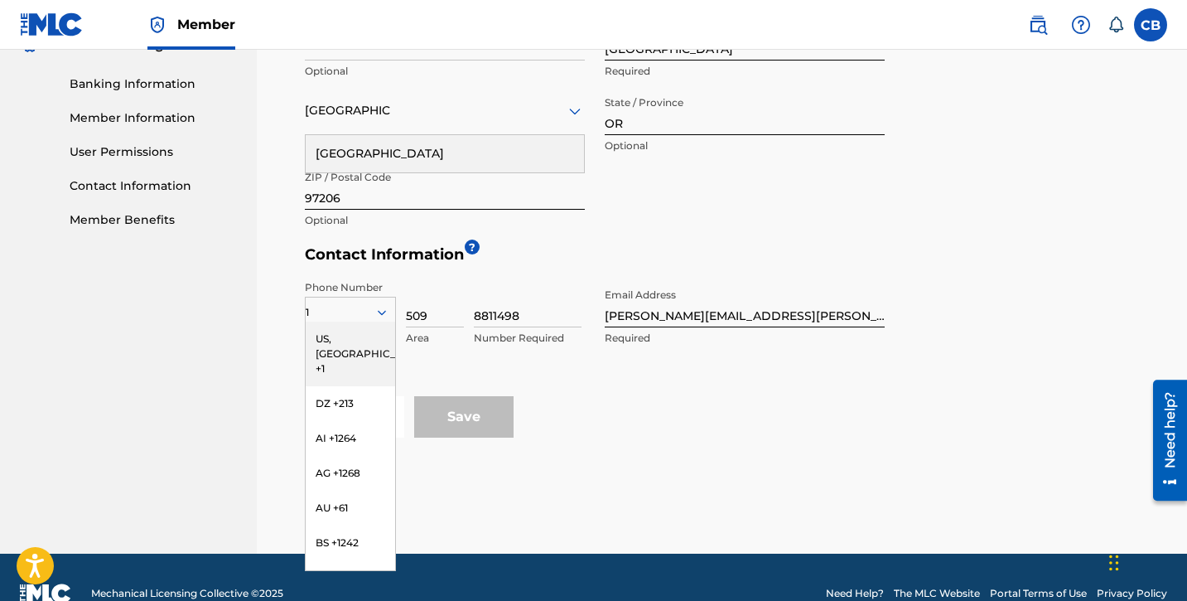
scroll to position [712, 0]
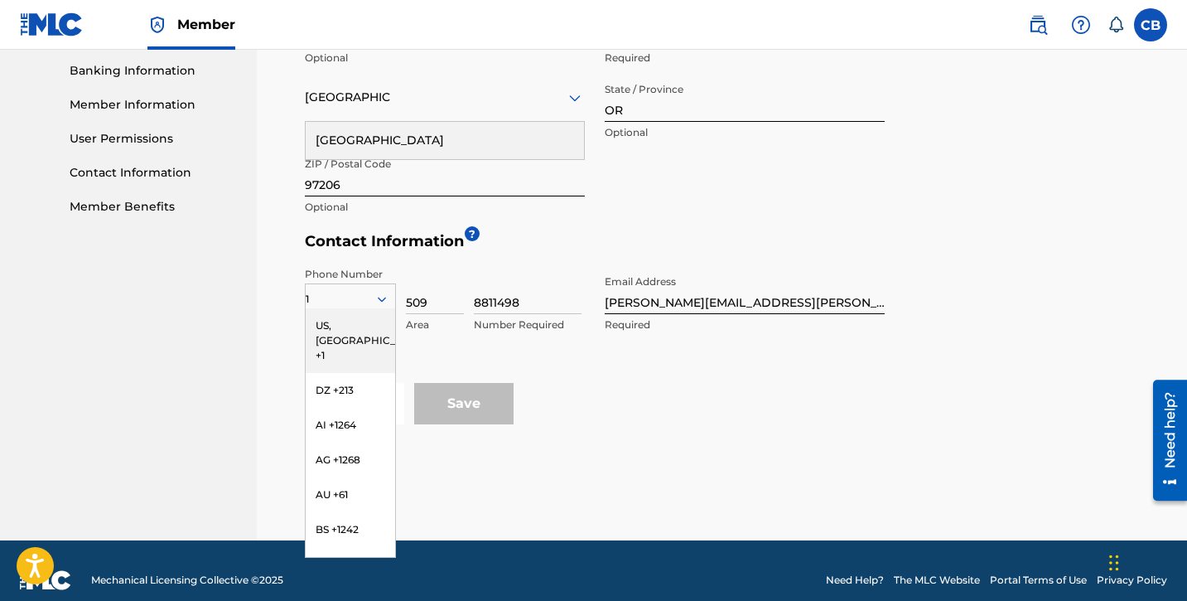
click at [362, 325] on div "US, CA +1" at bounding box center [350, 340] width 89 height 65
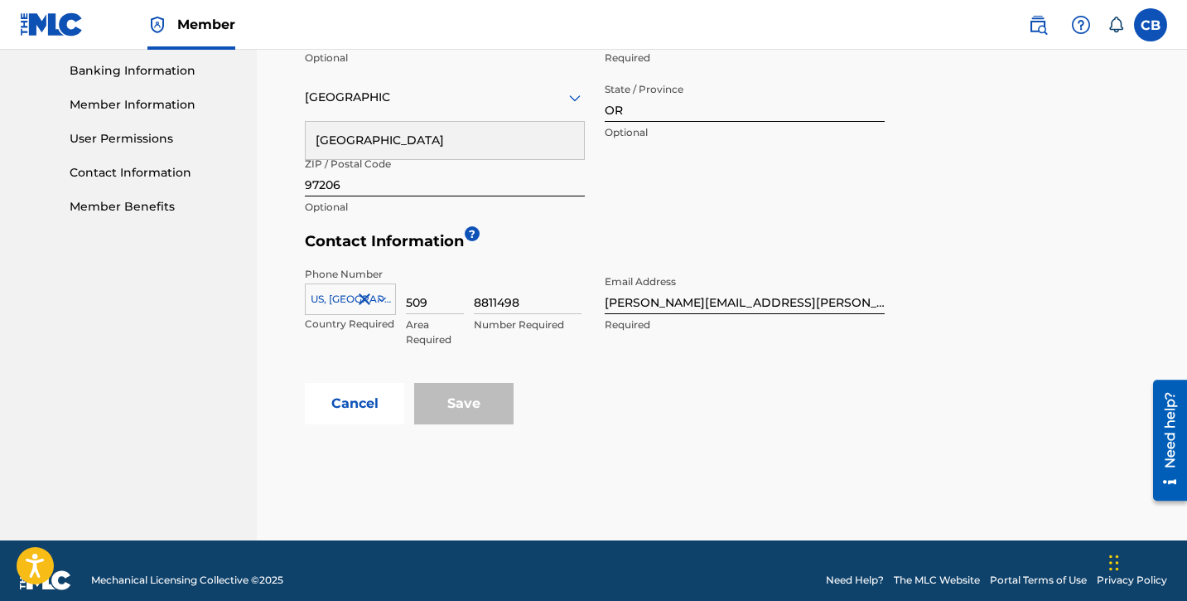
click at [553, 339] on div "8811498 Number Required" at bounding box center [528, 304] width 108 height 75
click at [476, 409] on div "Save" at bounding box center [463, 403] width 99 height 41
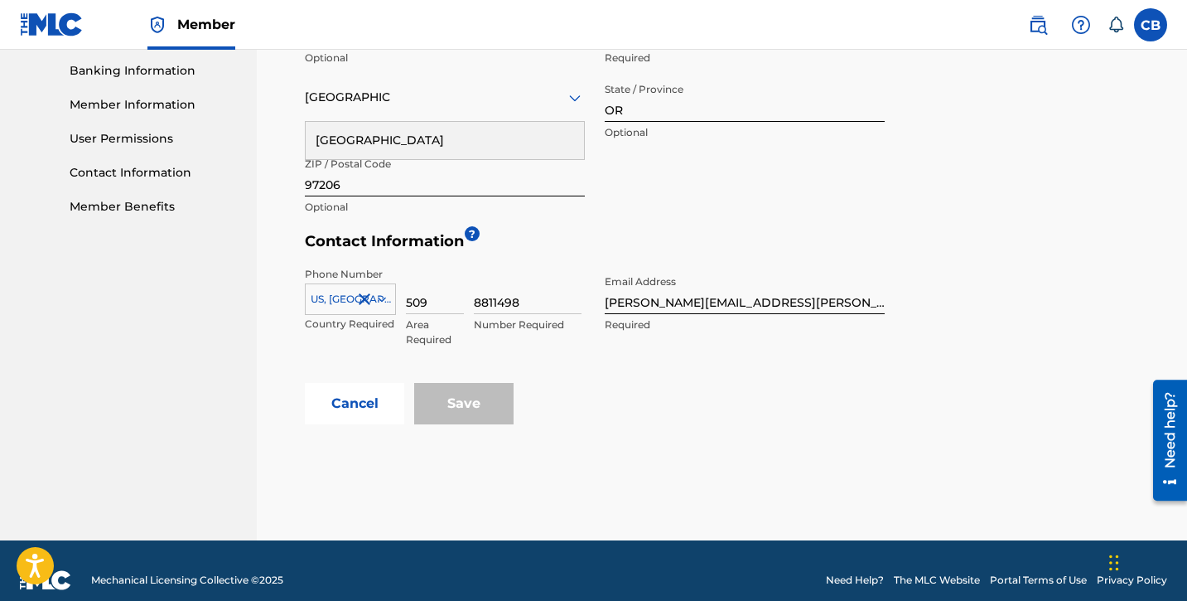
click at [476, 409] on div "Save" at bounding box center [463, 403] width 99 height 41
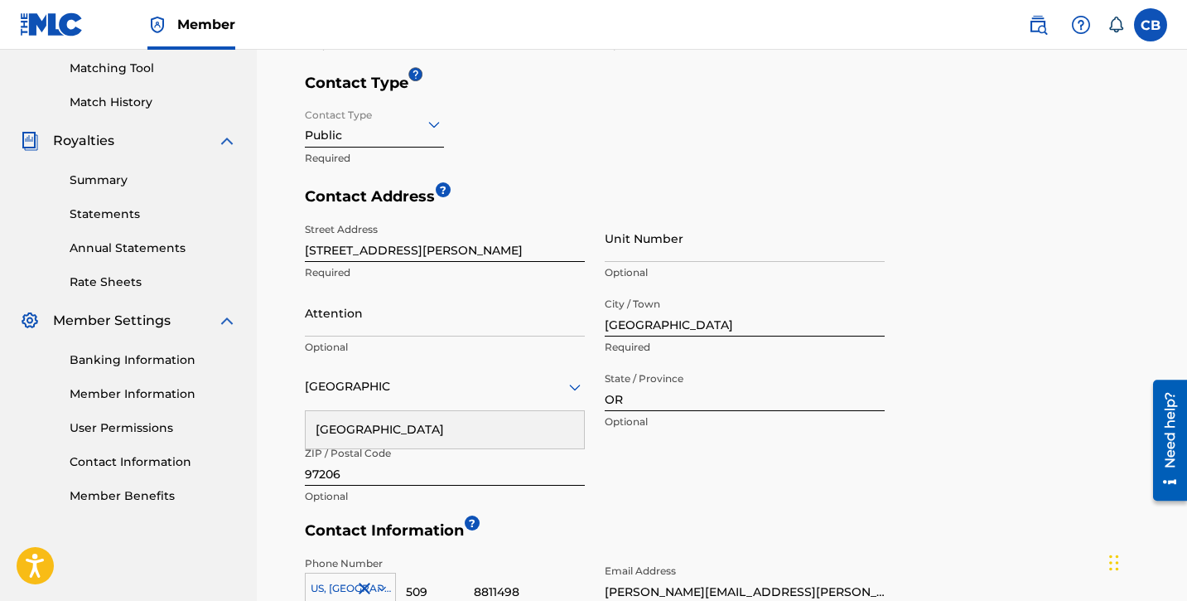
scroll to position [491, 0]
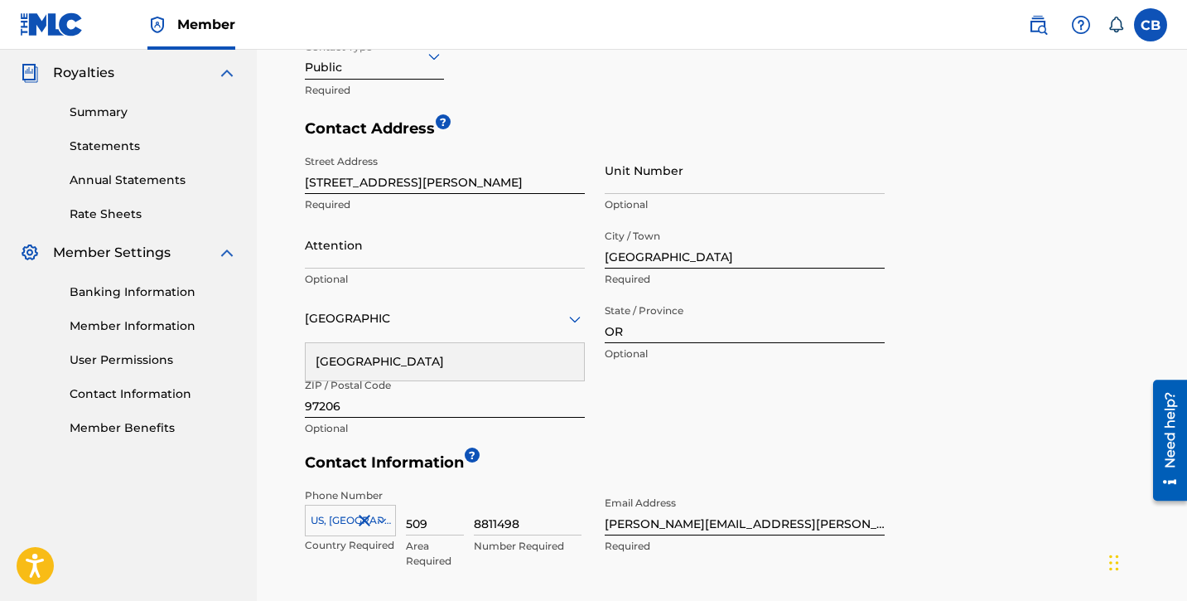
click at [389, 365] on div "United States" at bounding box center [445, 361] width 278 height 37
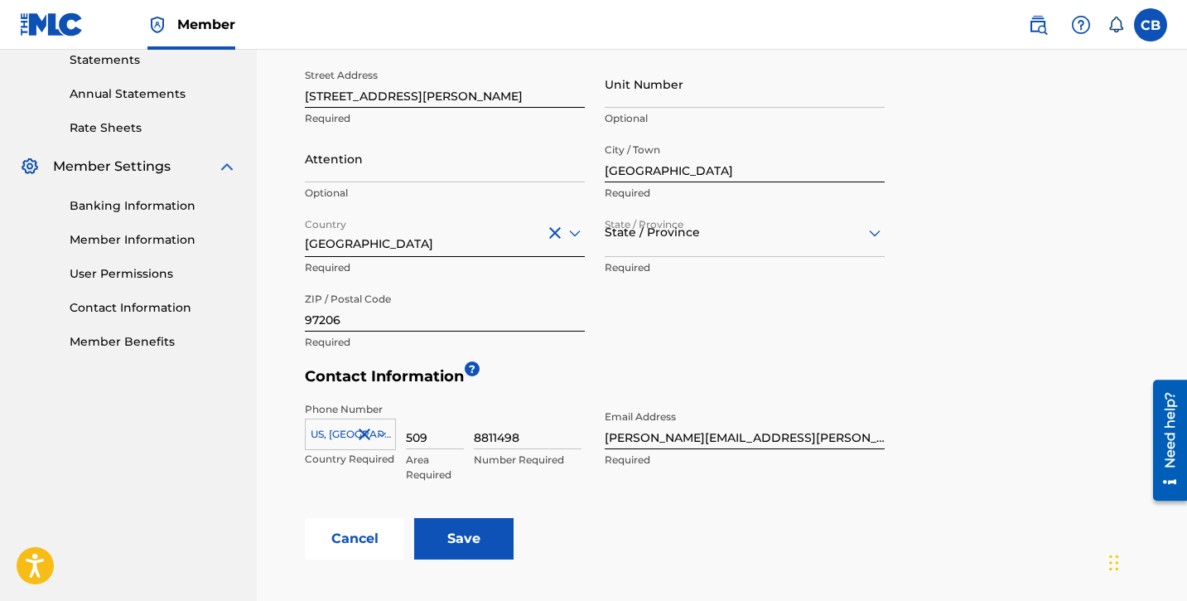
scroll to position [732, 0]
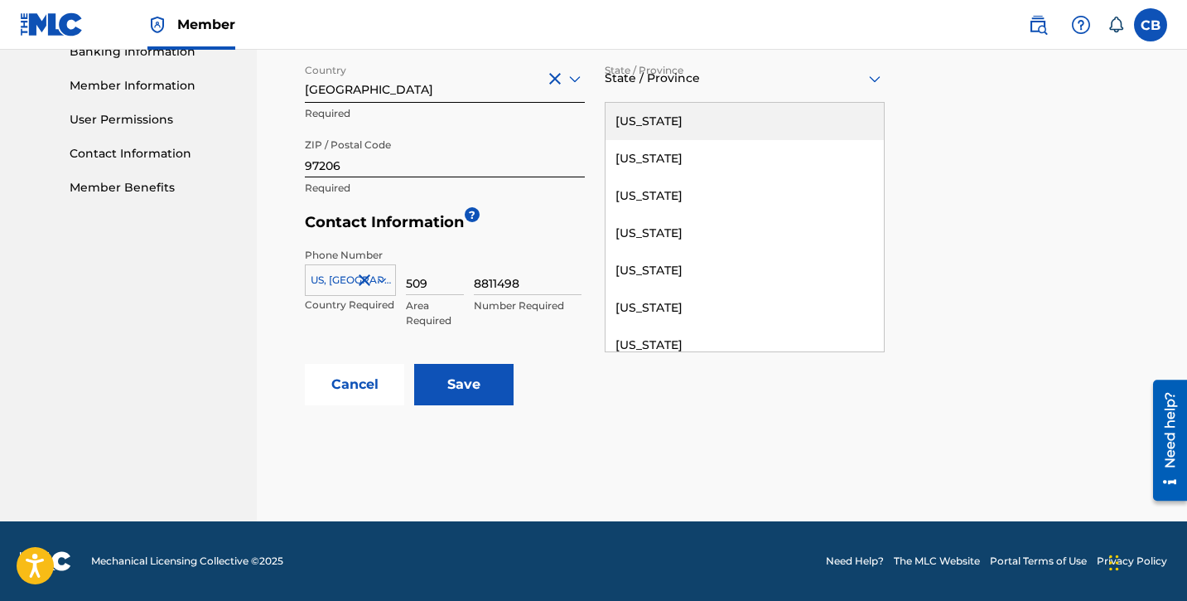
click at [632, 94] on div "State / Province" at bounding box center [745, 79] width 280 height 47
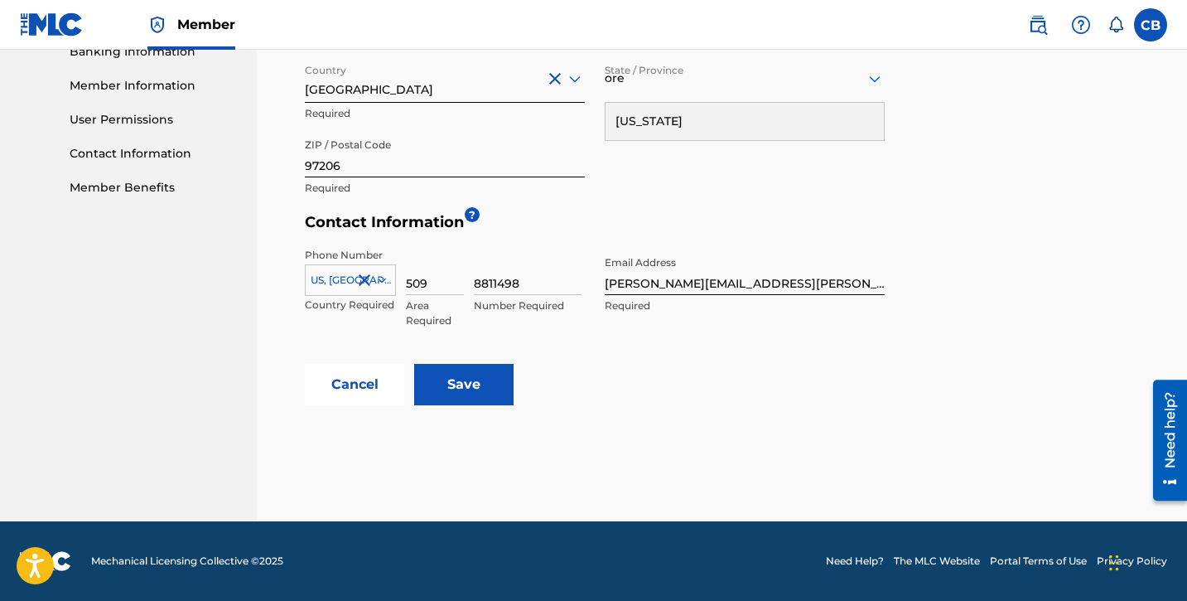
type input "ore"
click at [671, 181] on div "Street Address 7030 SOUTHEAST TAGGART STREET Required Unit Number Optional Atte…" at bounding box center [595, 55] width 580 height 298
click at [662, 93] on div "State / Province" at bounding box center [745, 79] width 280 height 47
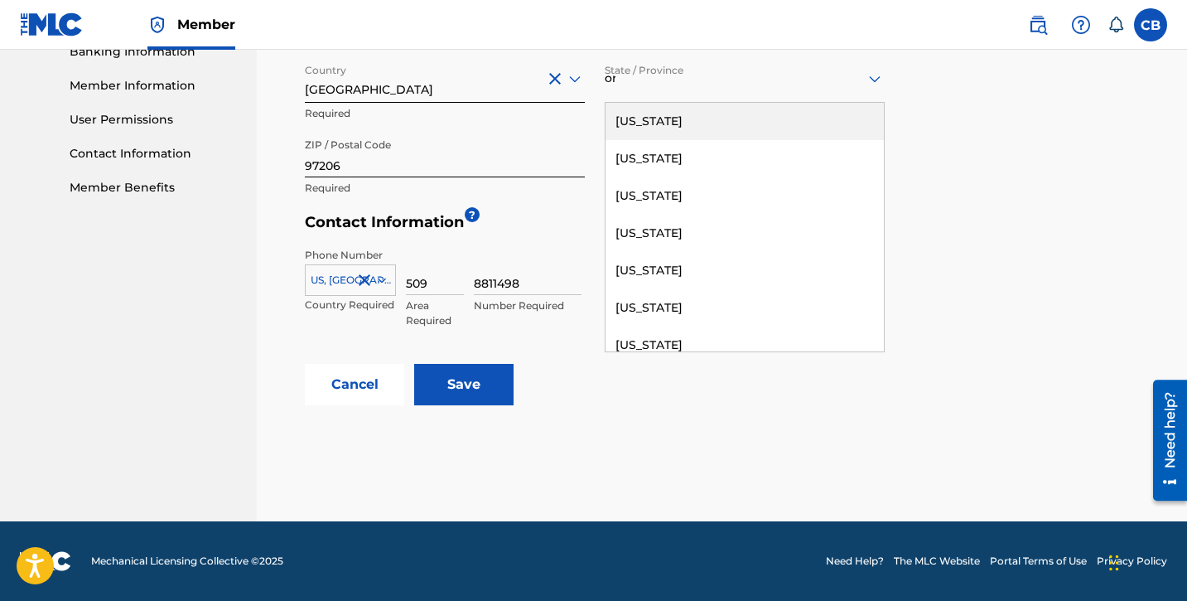
type input "ore"
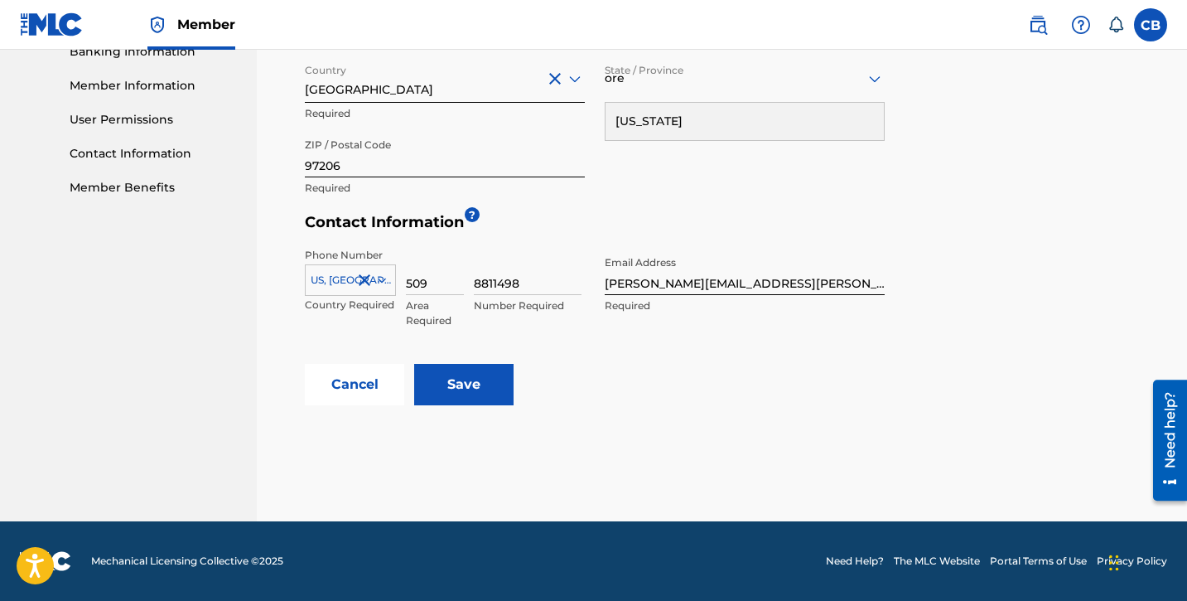
click at [669, 134] on div "Oregon" at bounding box center [745, 121] width 278 height 37
click at [456, 391] on input "Save" at bounding box center [463, 384] width 99 height 41
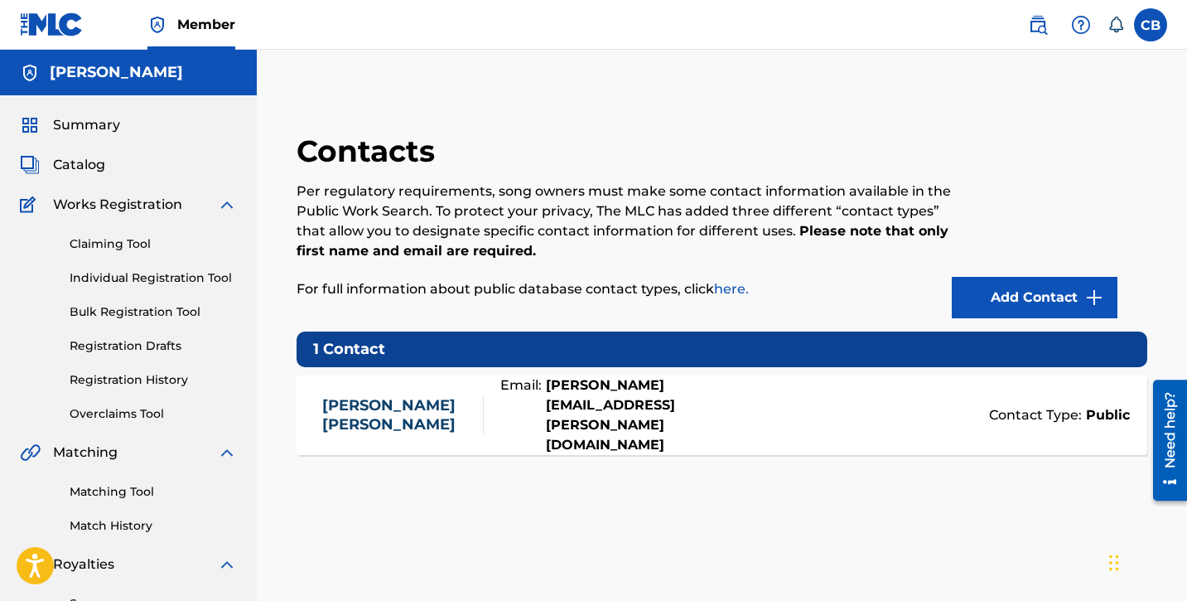
click at [190, 283] on link "Individual Registration Tool" at bounding box center [153, 277] width 167 height 17
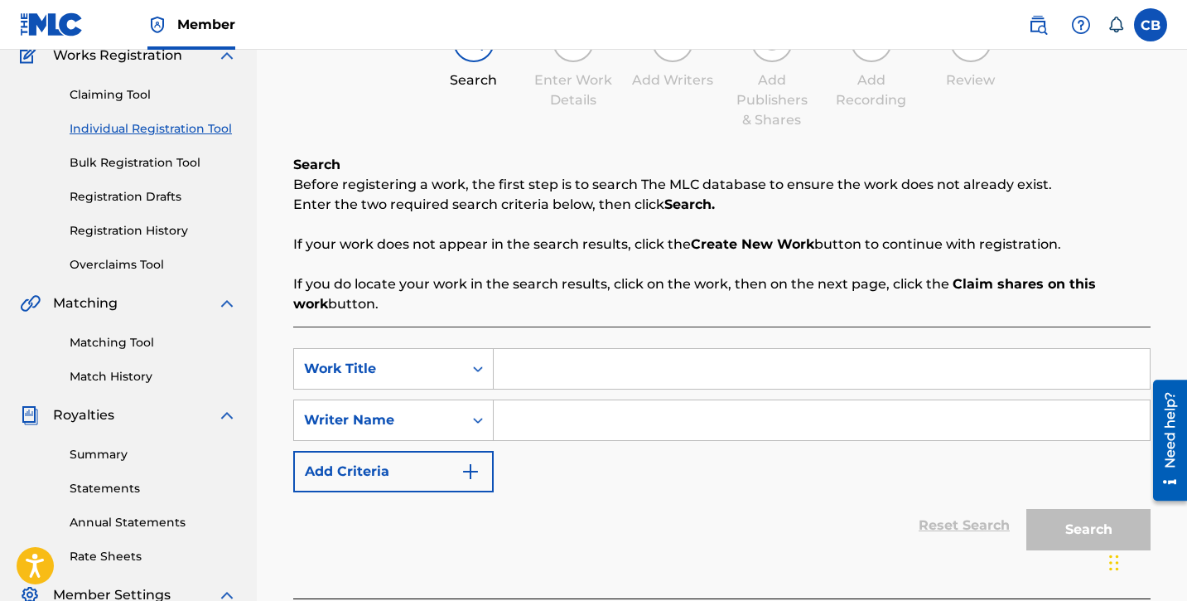
scroll to position [152, 0]
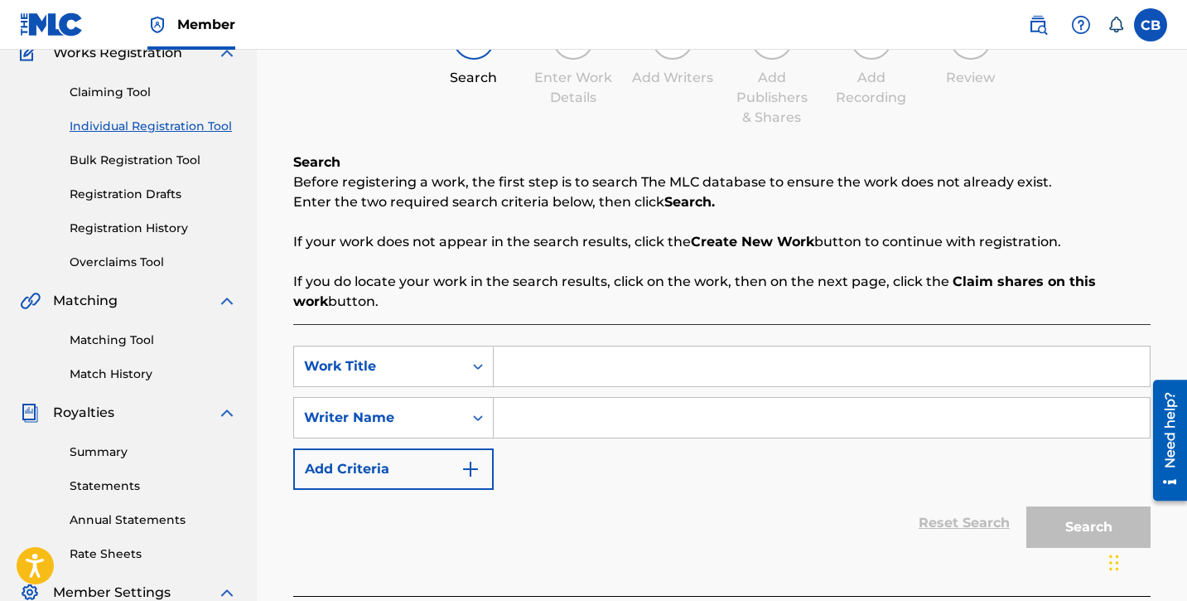
click at [527, 365] on input "Search Form" at bounding box center [822, 366] width 656 height 40
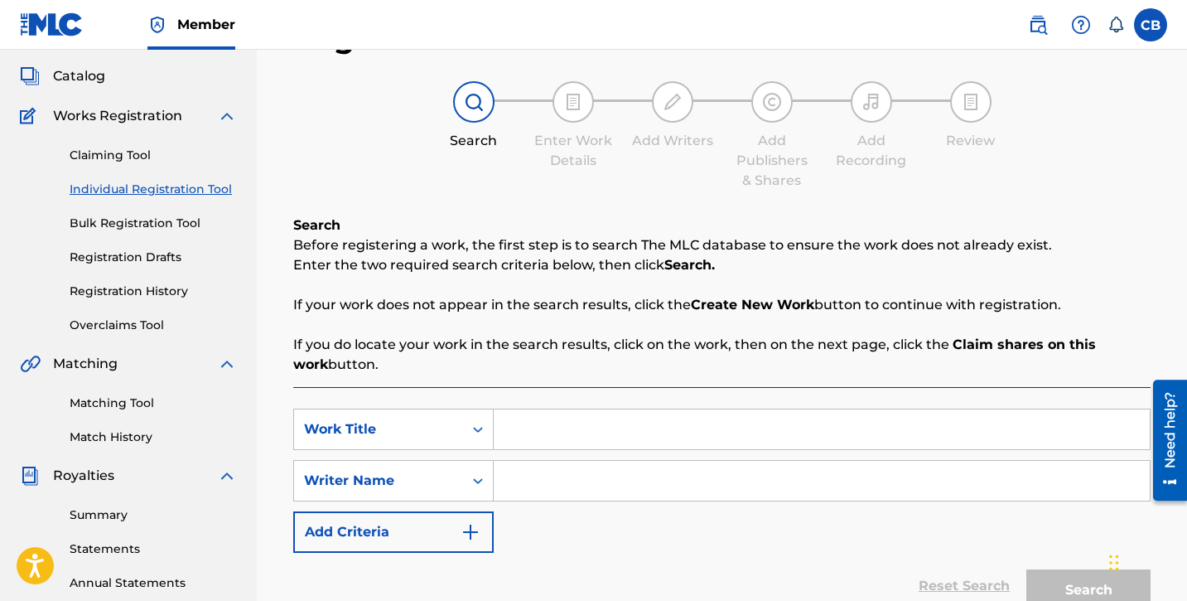
scroll to position [85, 0]
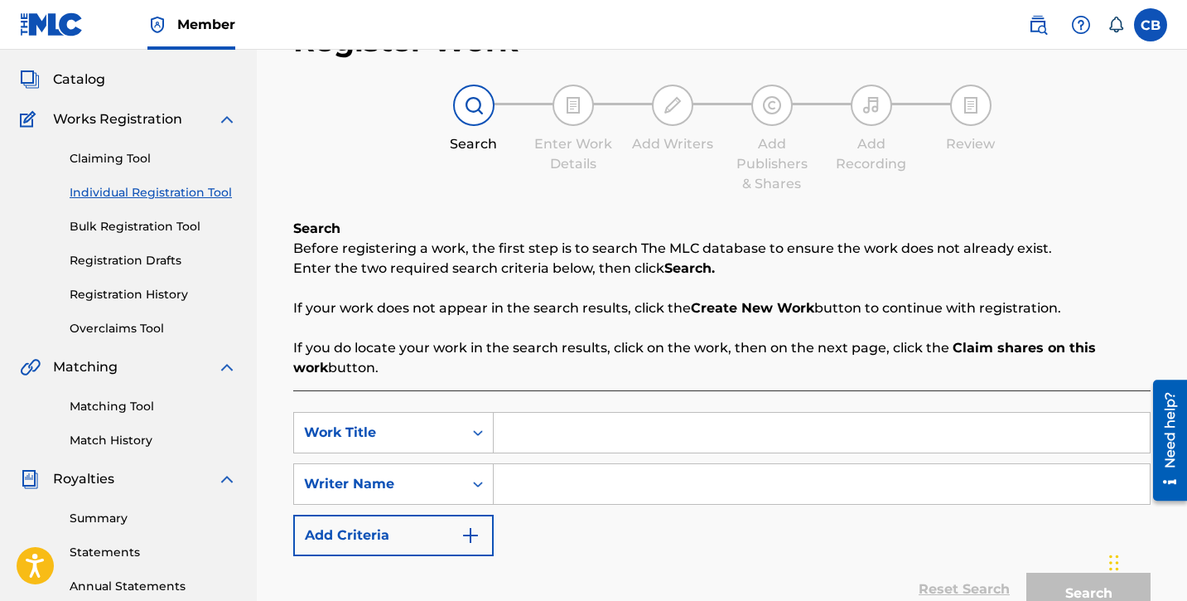
click at [150, 257] on link "Registration Drafts" at bounding box center [153, 260] width 167 height 17
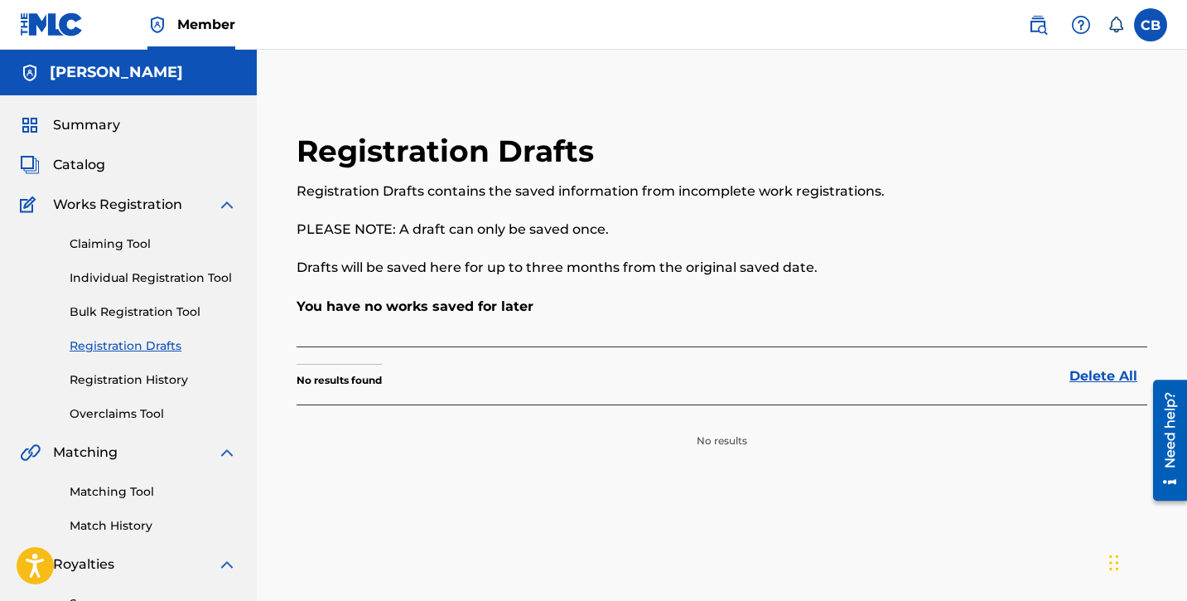
click at [119, 379] on link "Registration History" at bounding box center [153, 379] width 167 height 17
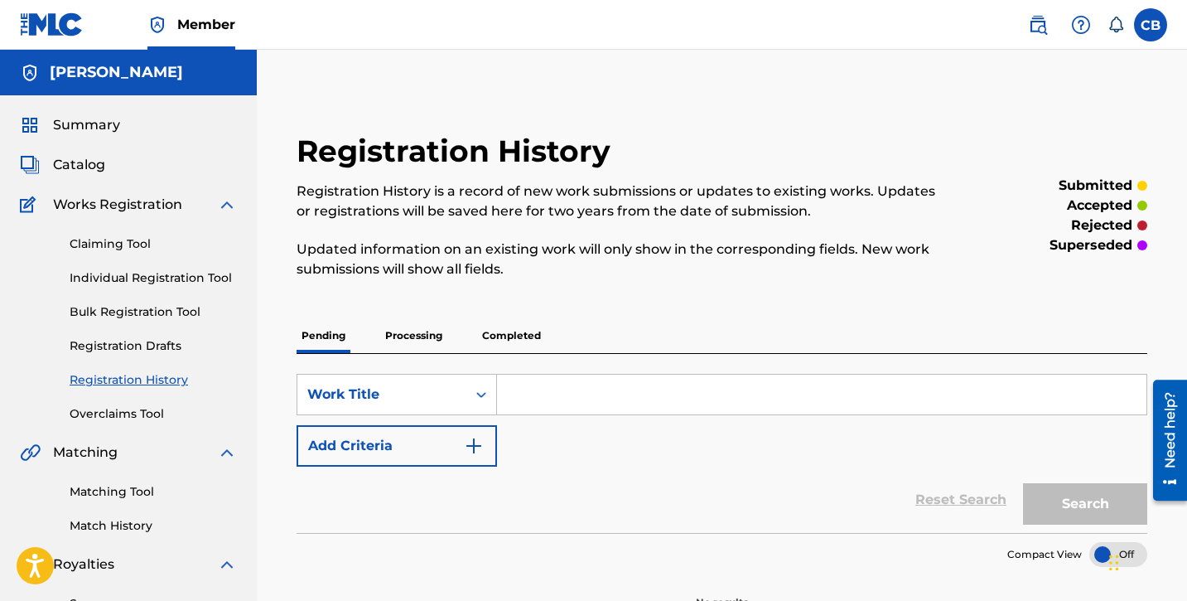
click at [80, 169] on span "Catalog" at bounding box center [79, 165] width 52 height 20
